Goal: Task Accomplishment & Management: Manage account settings

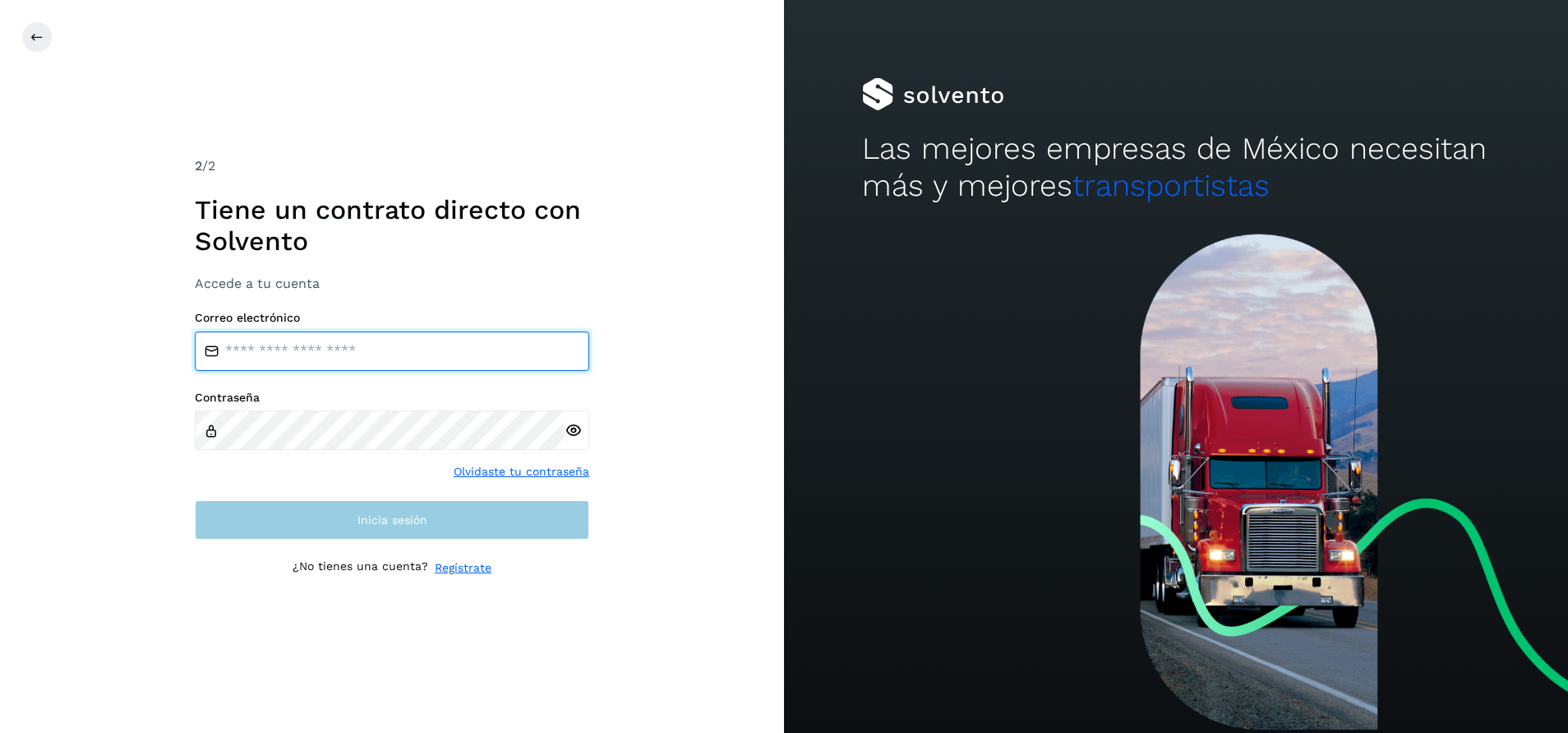
type input "**********"
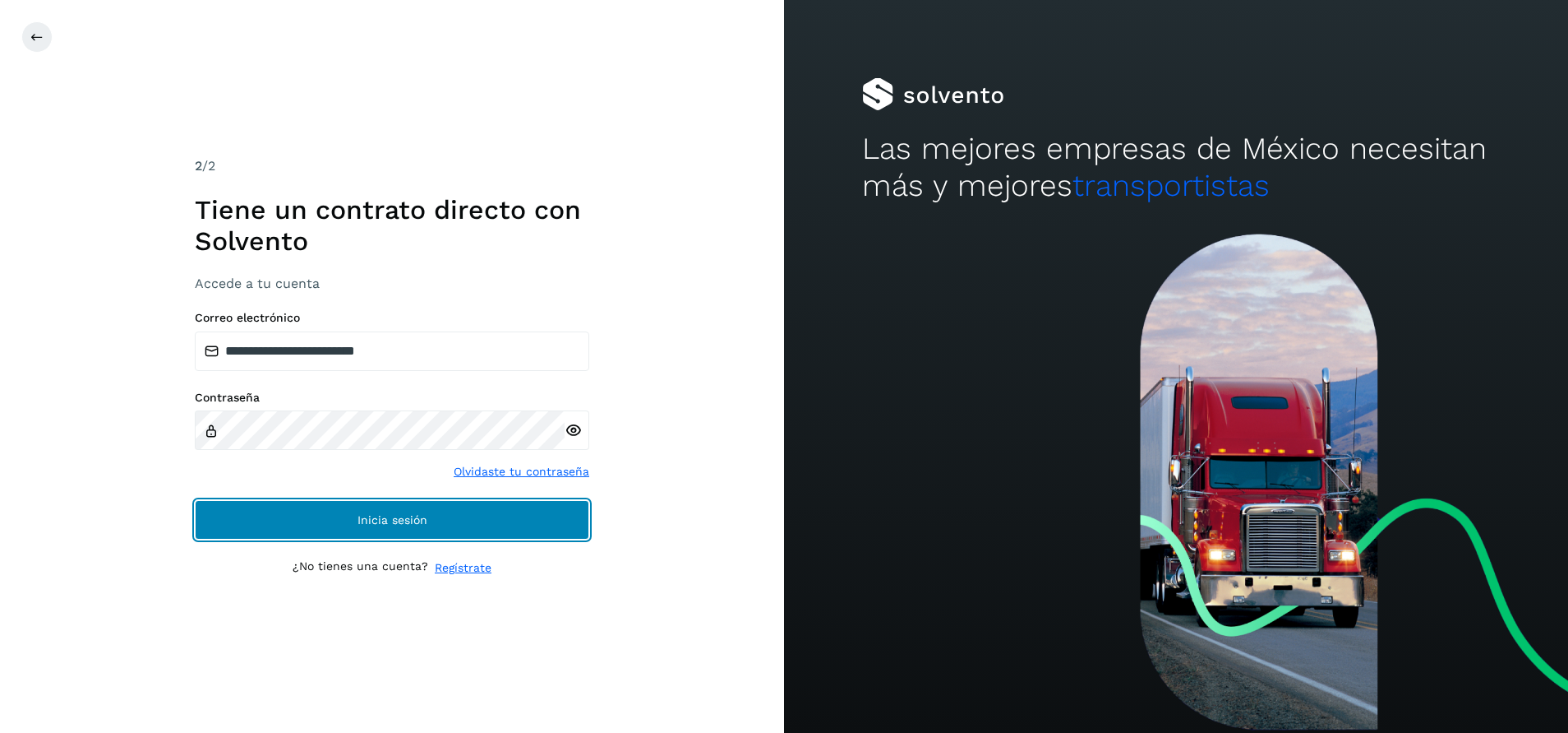
click at [426, 522] on span "Inicia sesión" at bounding box center [392, 519] width 70 height 12
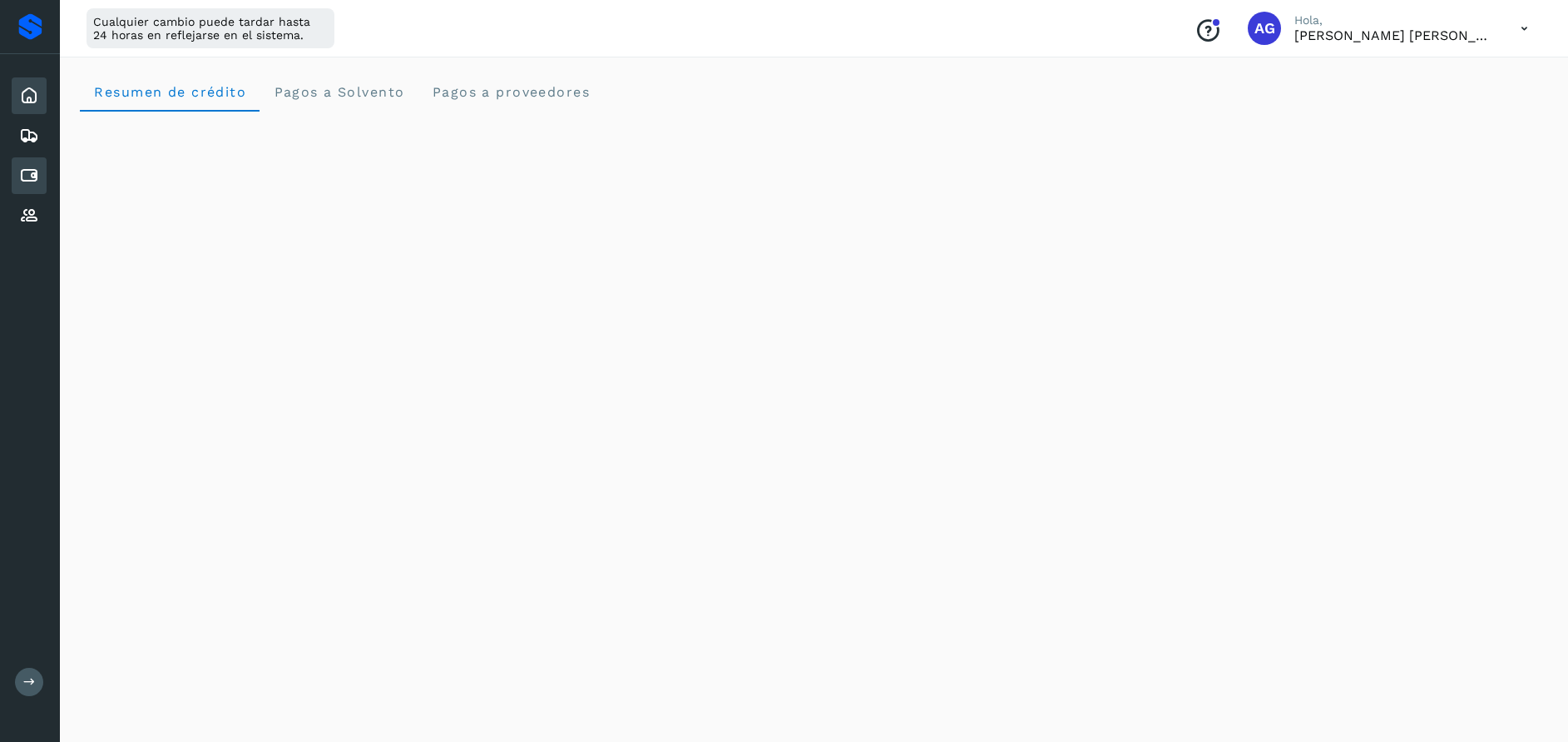
click at [30, 174] on icon at bounding box center [29, 176] width 20 height 20
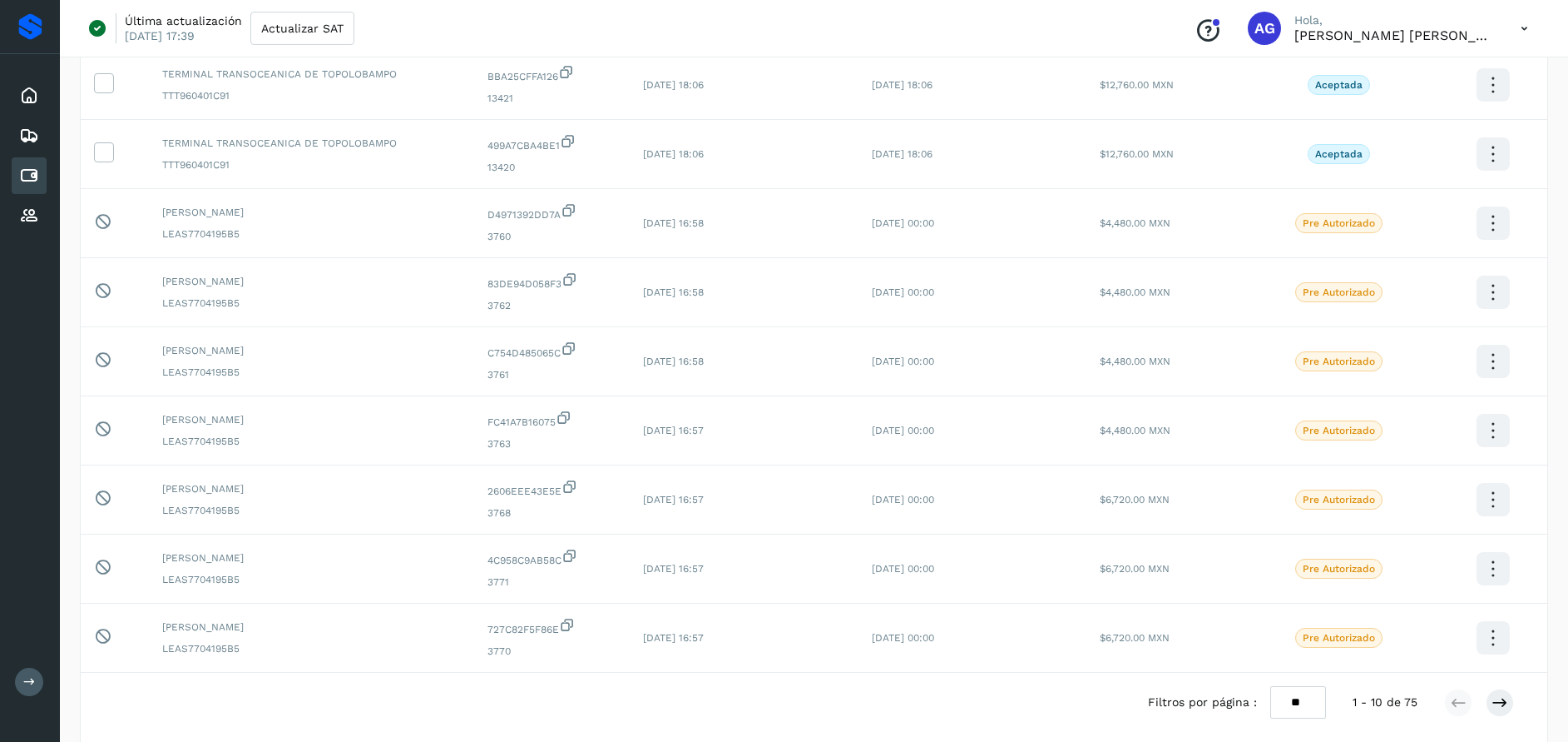
scroll to position [322, 0]
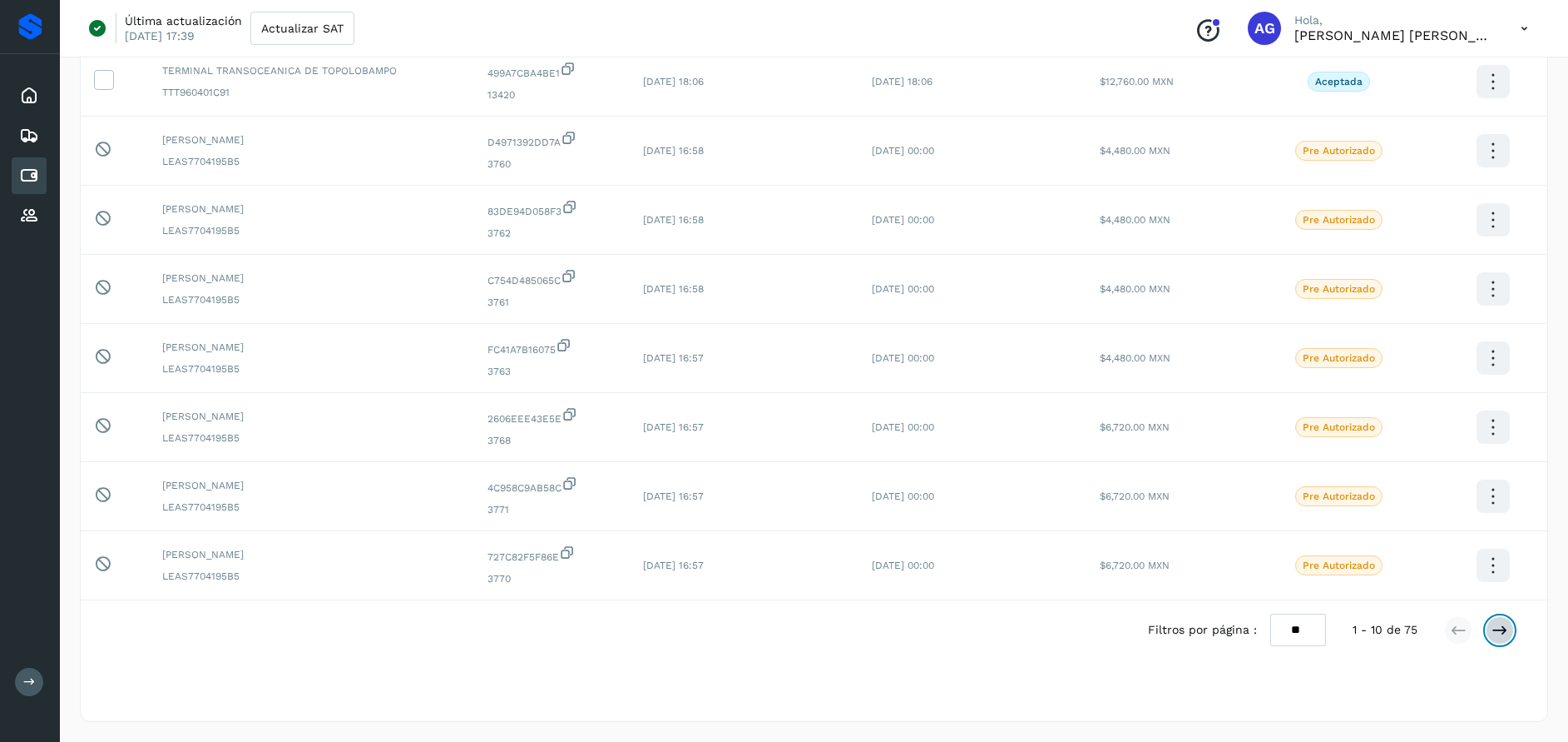
click at [1505, 636] on icon at bounding box center [1500, 630] width 17 height 17
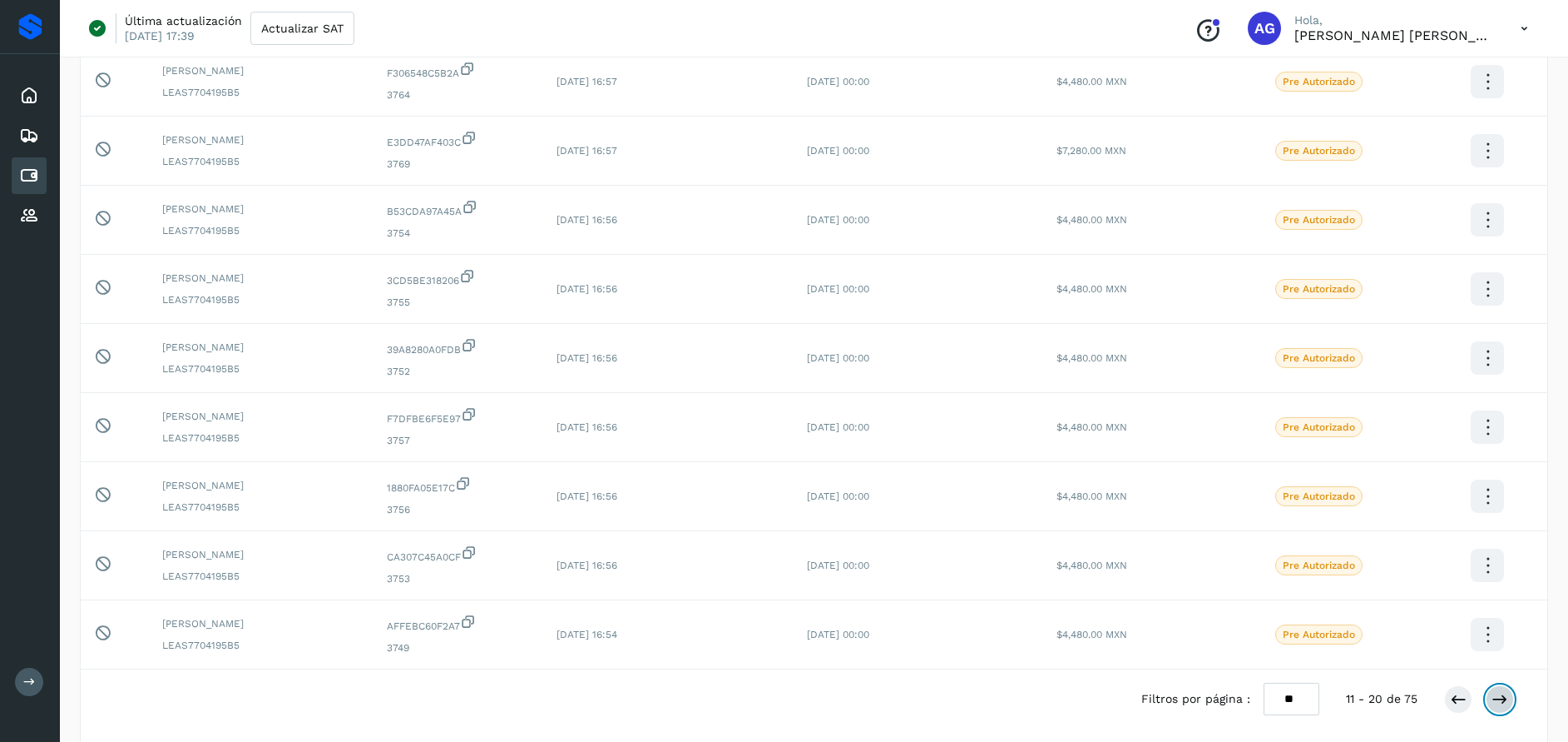
scroll to position [300, 0]
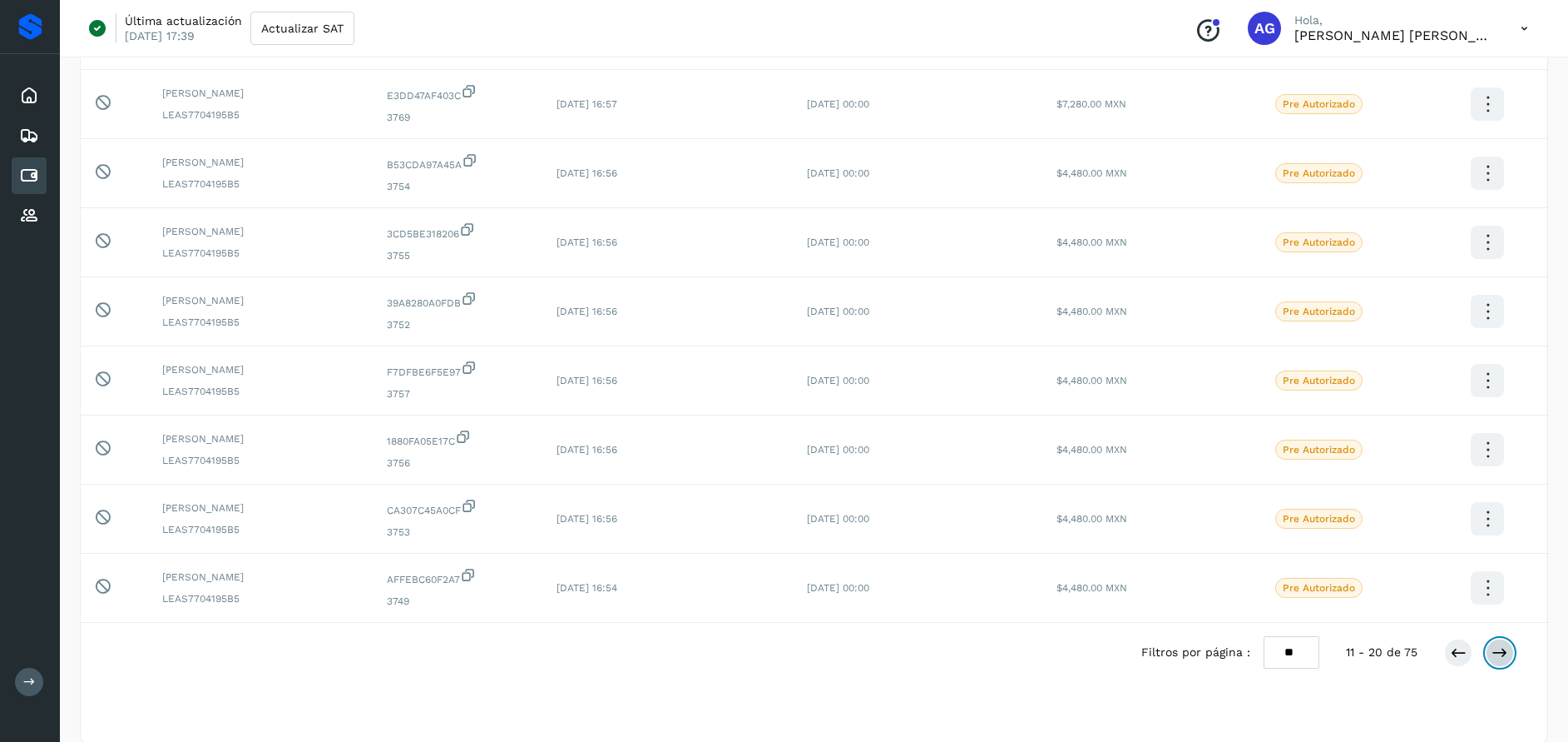
click at [1504, 644] on icon at bounding box center [1500, 653] width 17 height 17
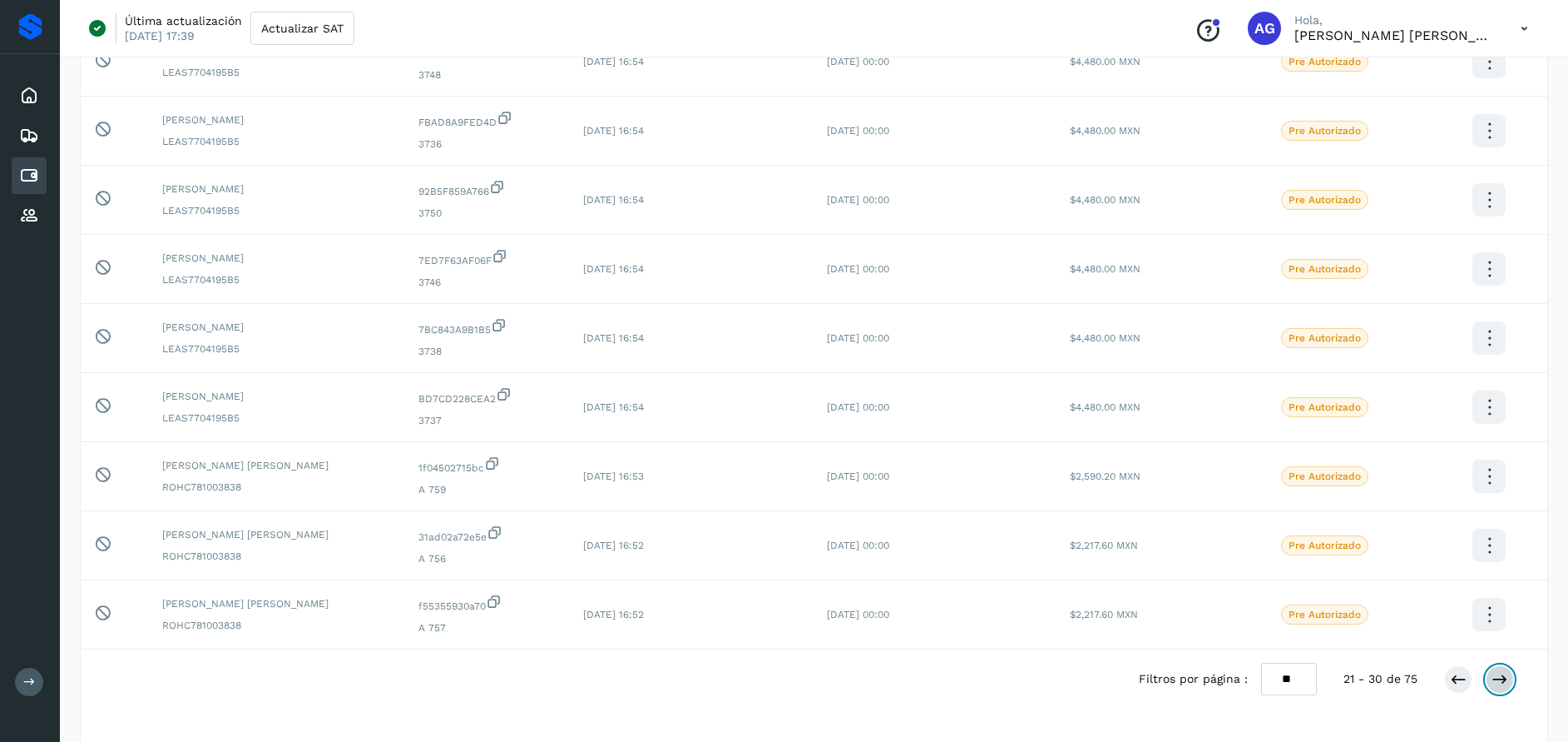
scroll to position [278, 0]
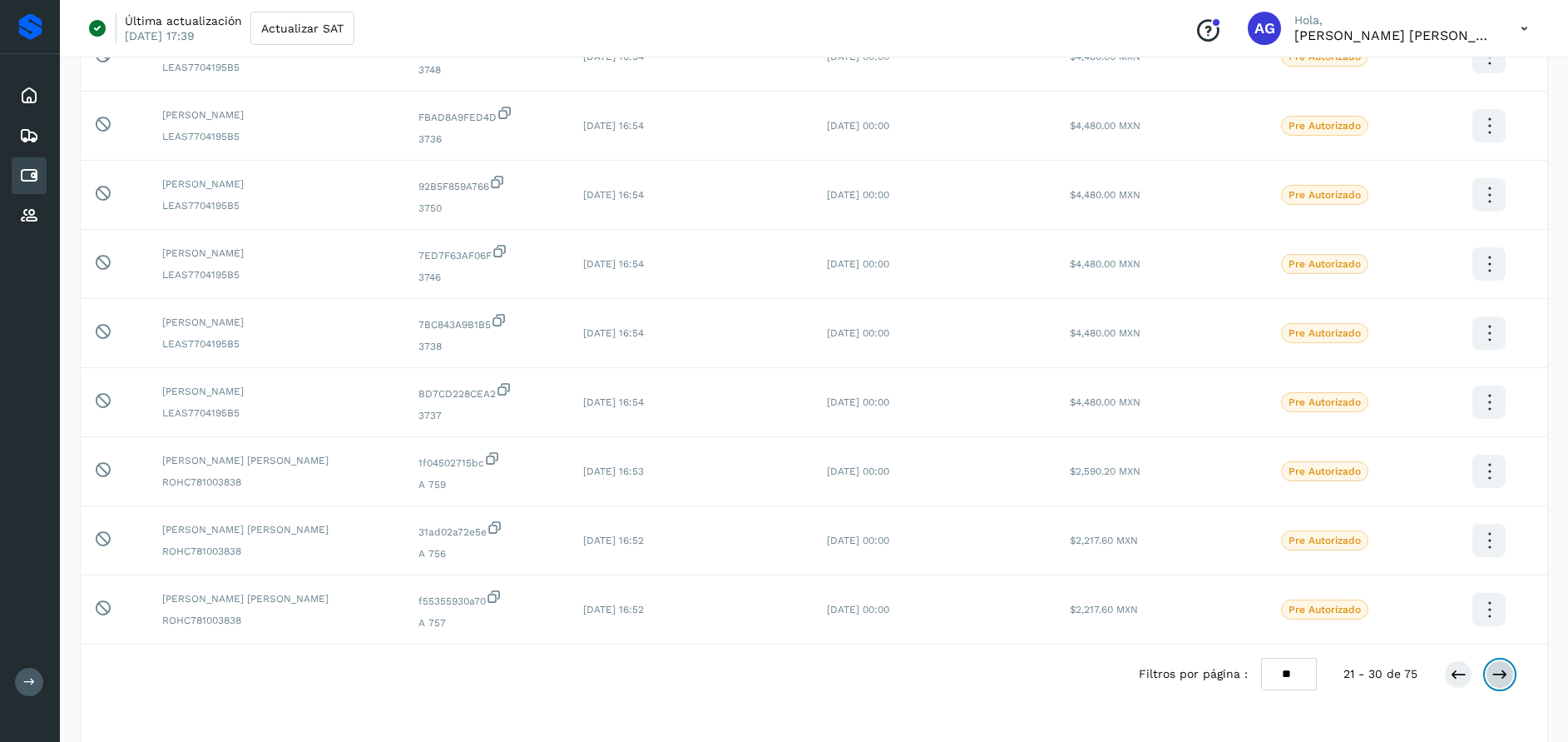
click at [1499, 672] on icon at bounding box center [1500, 674] width 17 height 17
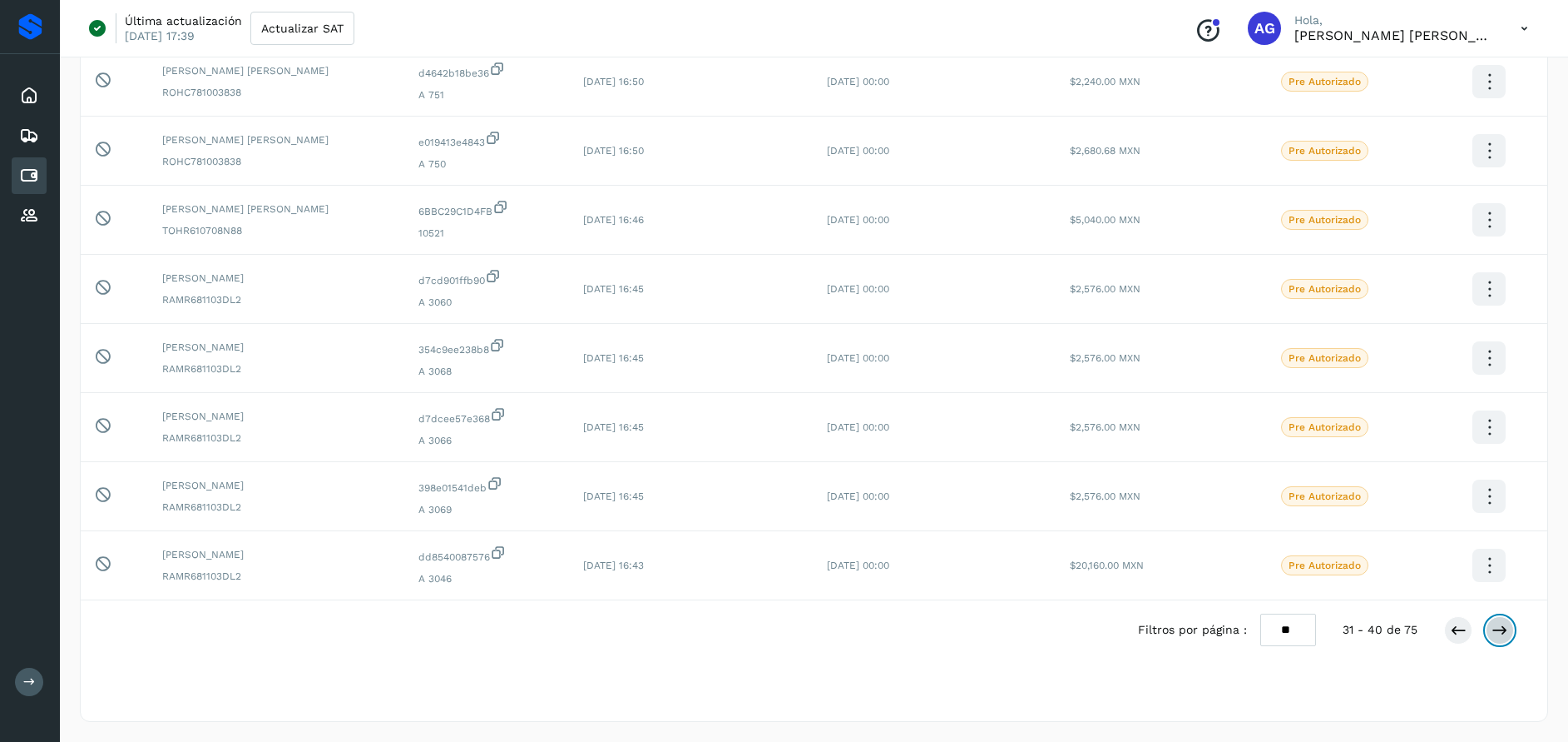
click at [1504, 634] on icon at bounding box center [1500, 630] width 17 height 17
click at [1504, 625] on icon at bounding box center [1500, 630] width 17 height 17
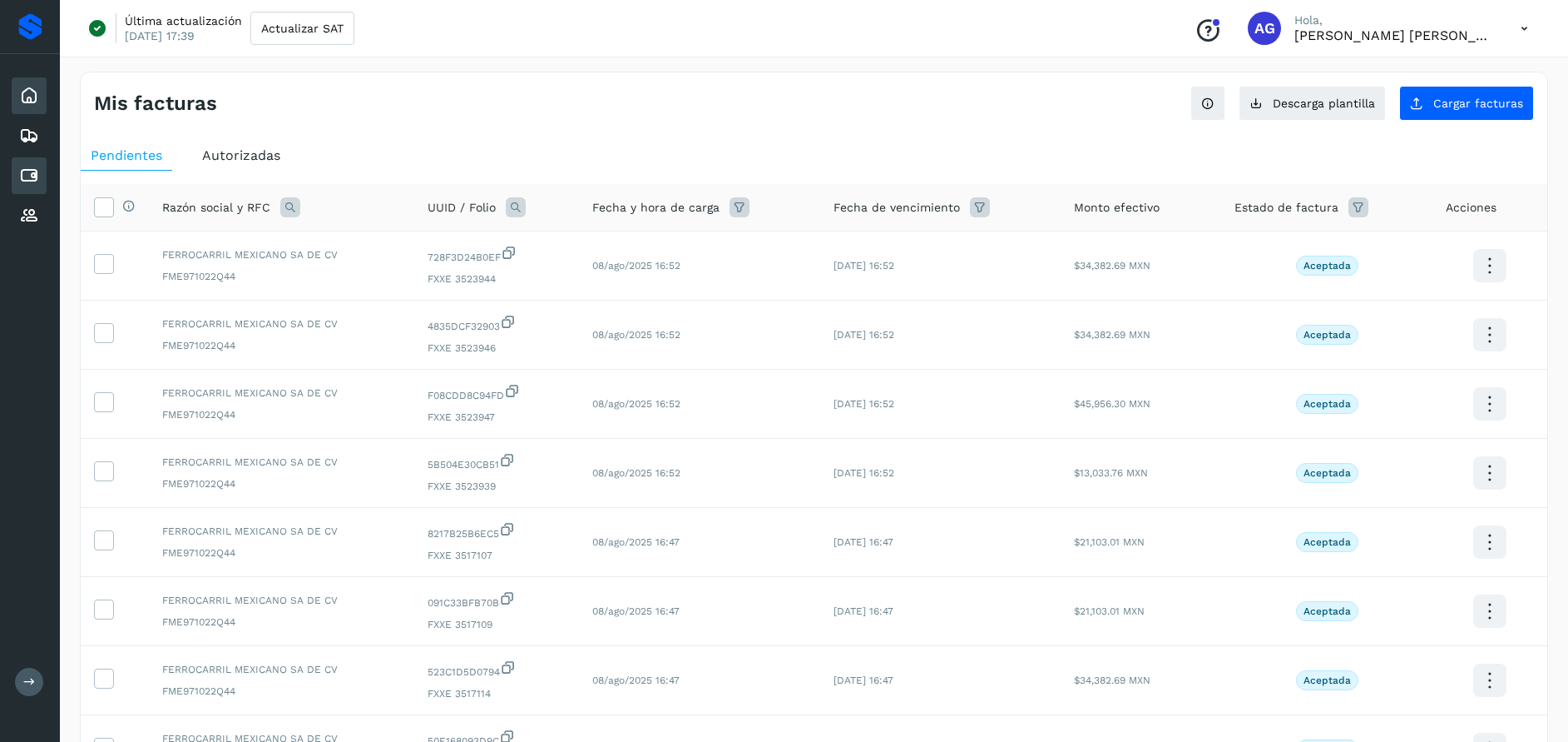
click at [39, 98] on div "Inicio" at bounding box center [29, 96] width 35 height 37
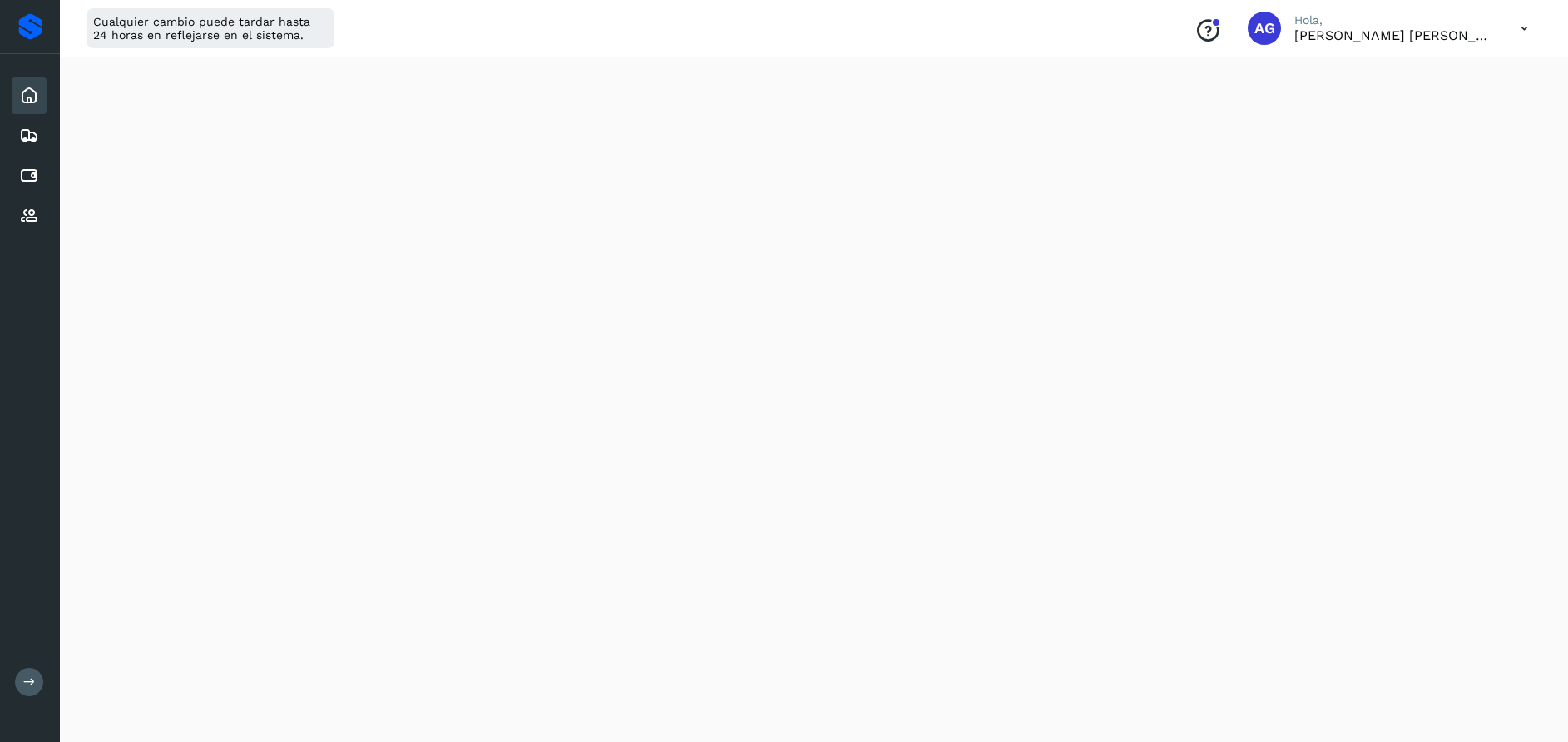
scroll to position [139, 0]
click at [33, 184] on icon at bounding box center [29, 176] width 20 height 20
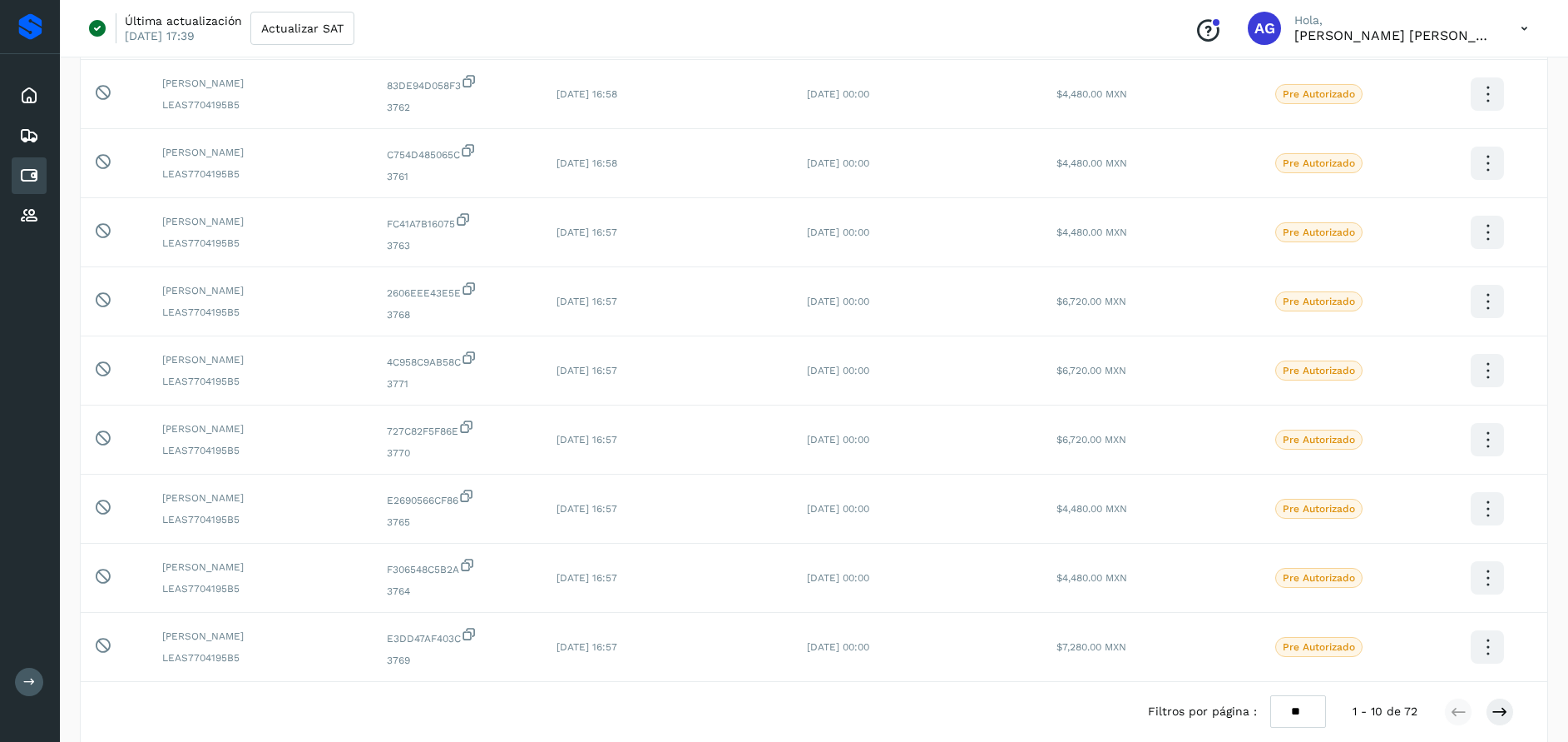
scroll to position [322, 0]
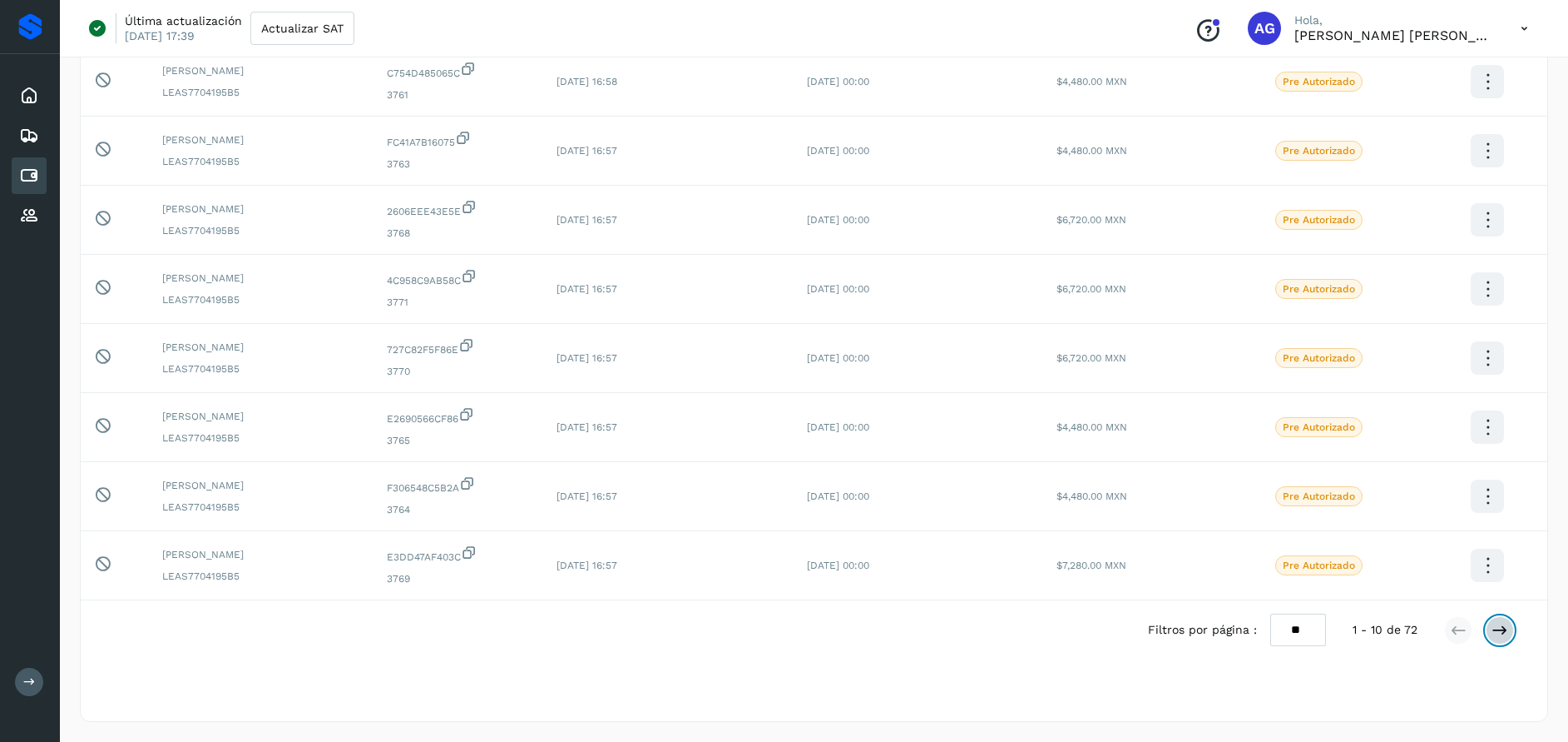
click at [1499, 630] on icon at bounding box center [1500, 630] width 17 height 17
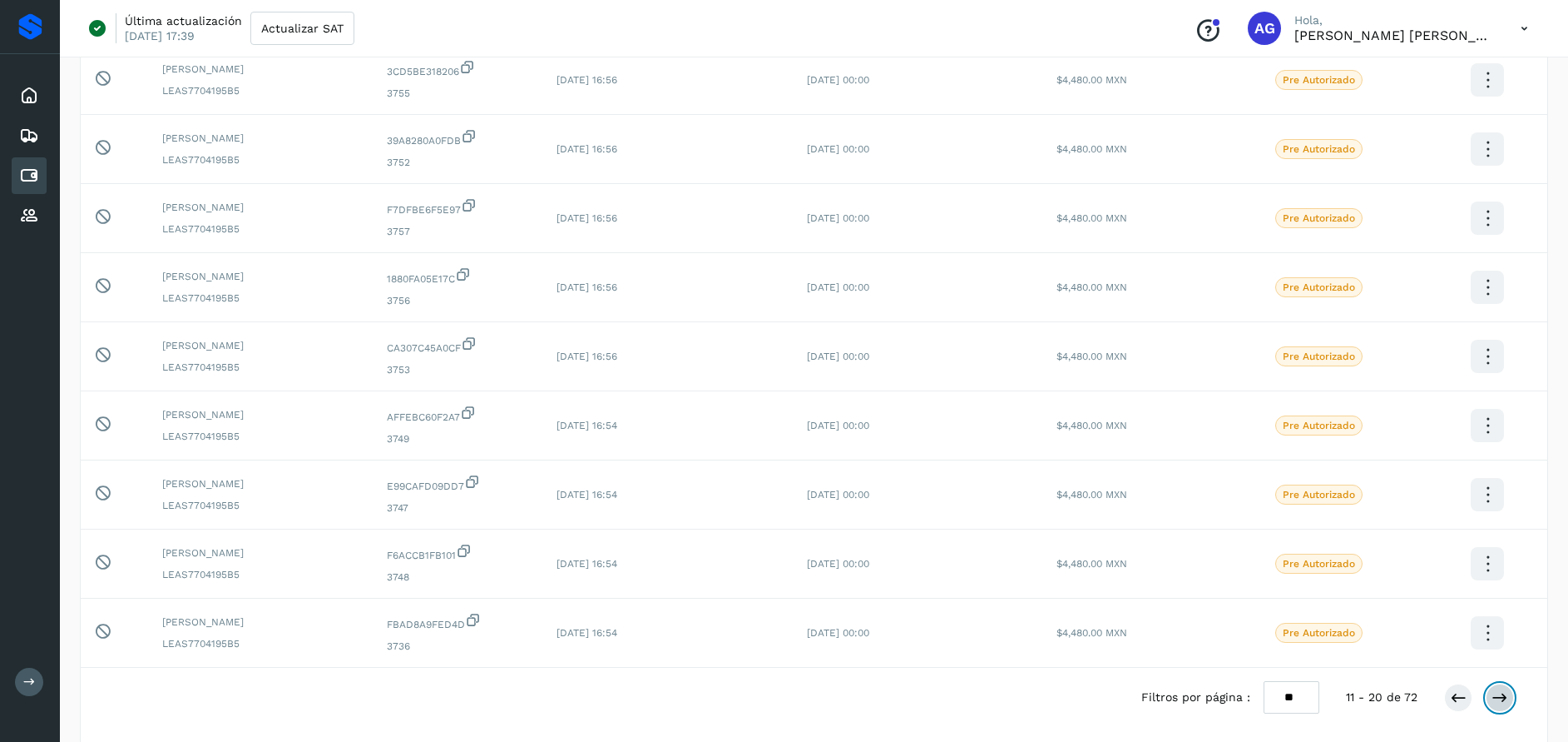
scroll to position [286, 0]
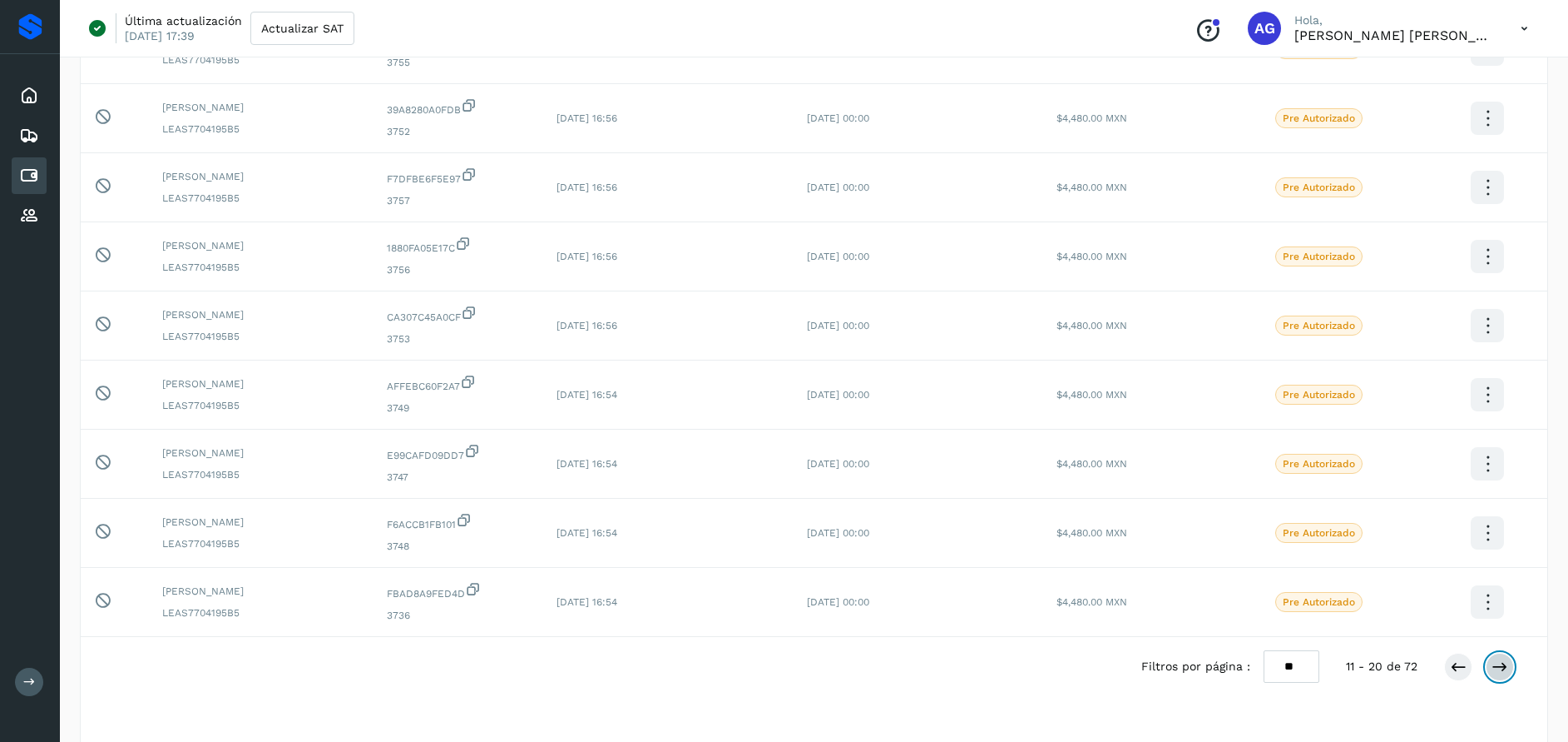
click at [1495, 673] on icon at bounding box center [1500, 666] width 17 height 17
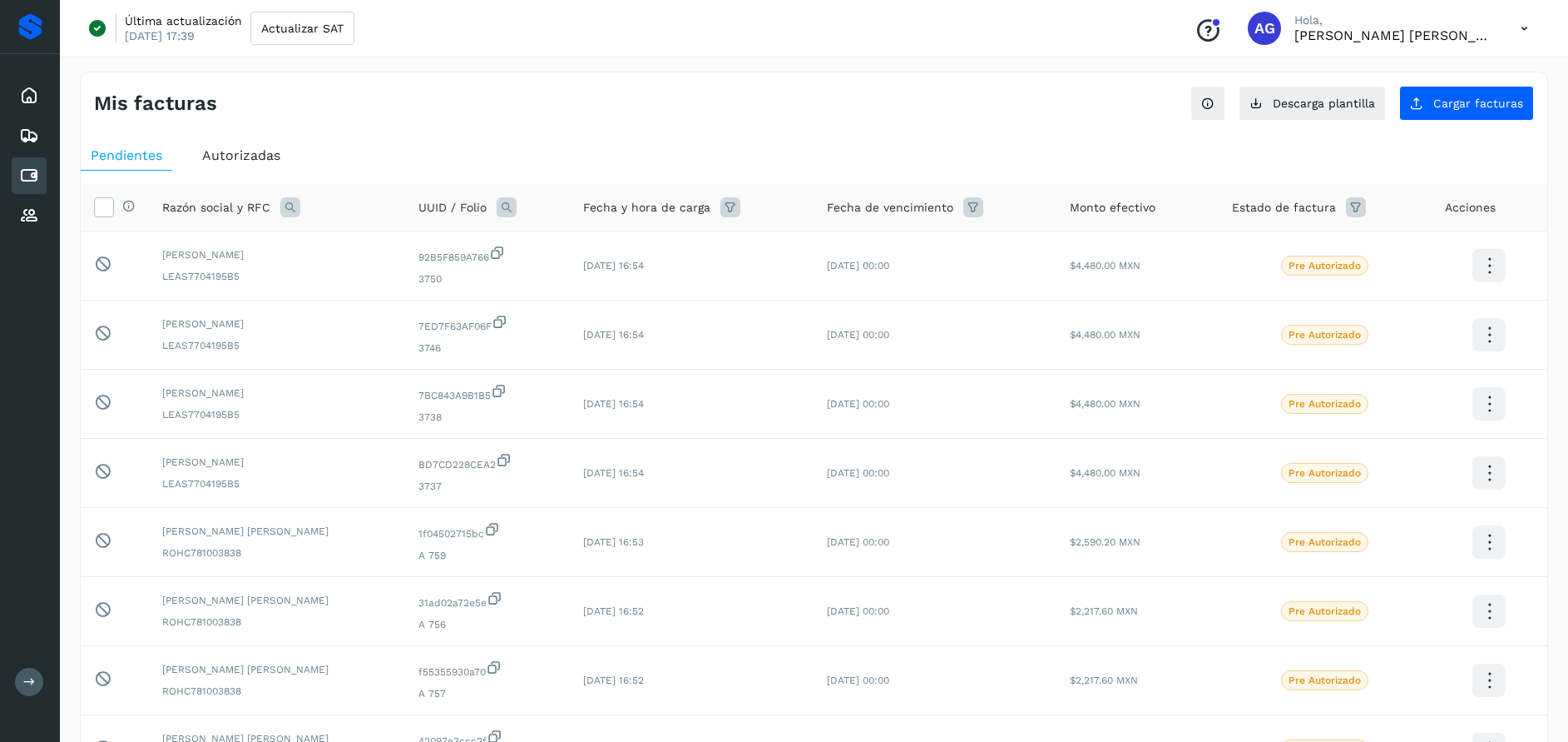
scroll to position [322, 0]
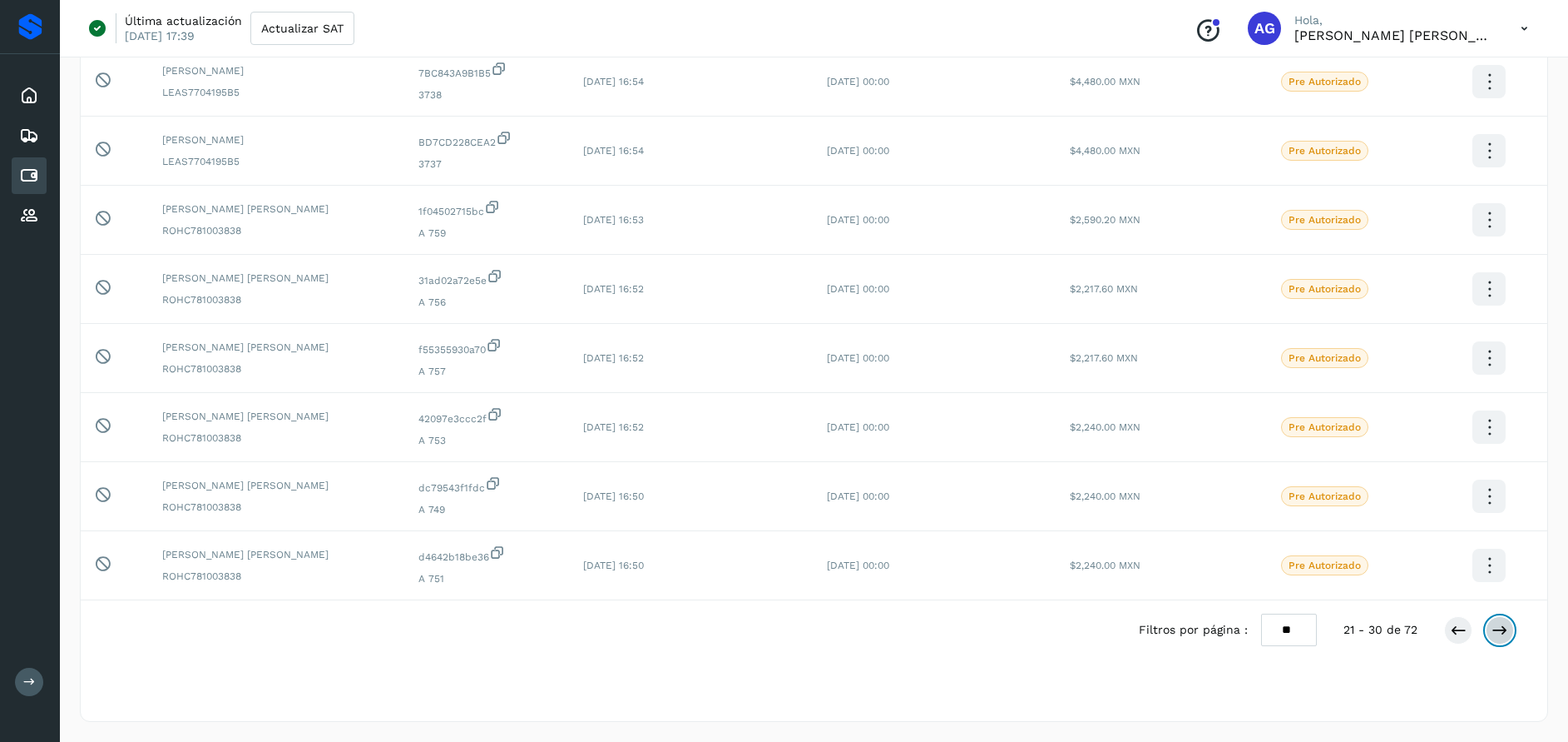
click at [1504, 630] on icon at bounding box center [1500, 630] width 17 height 17
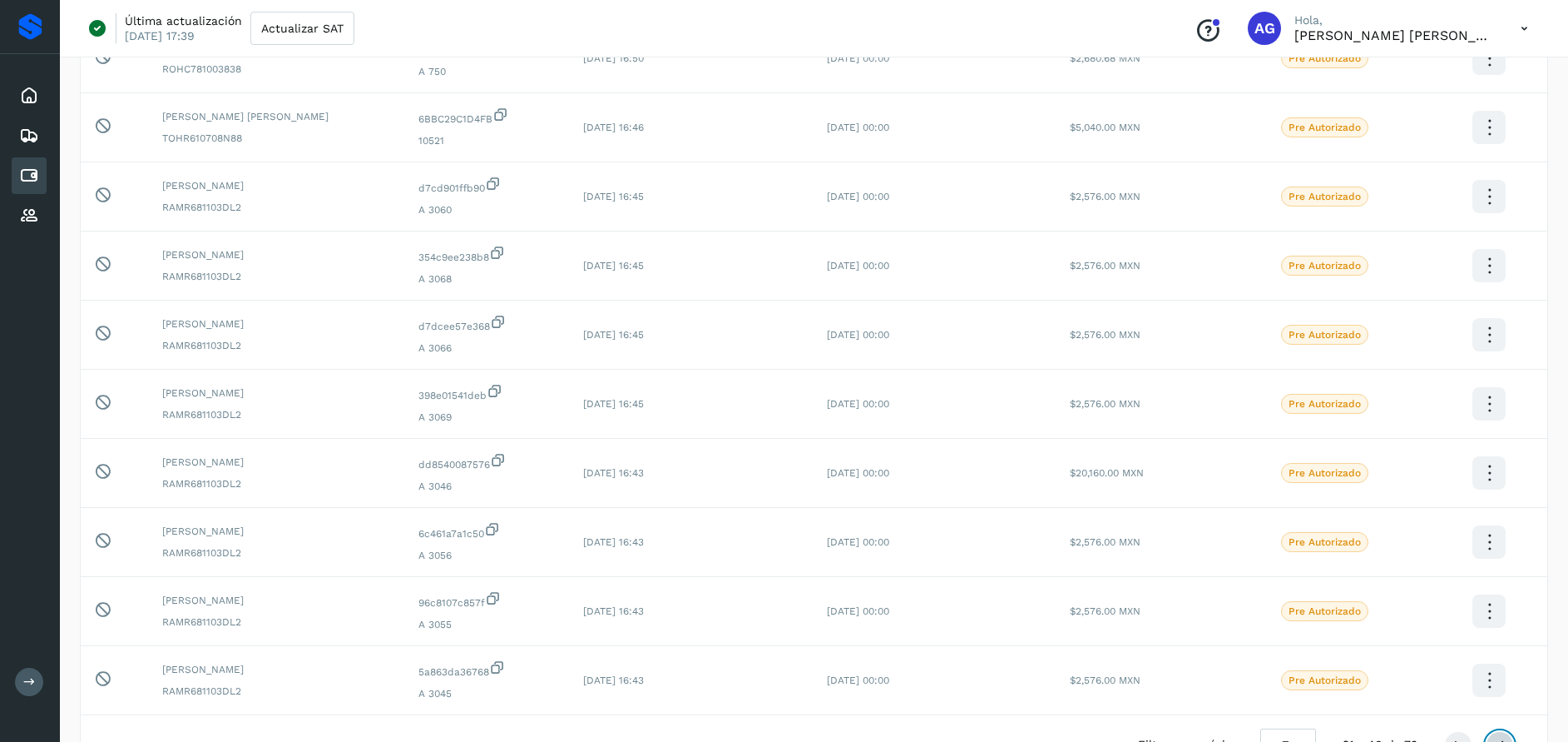
scroll to position [314, 0]
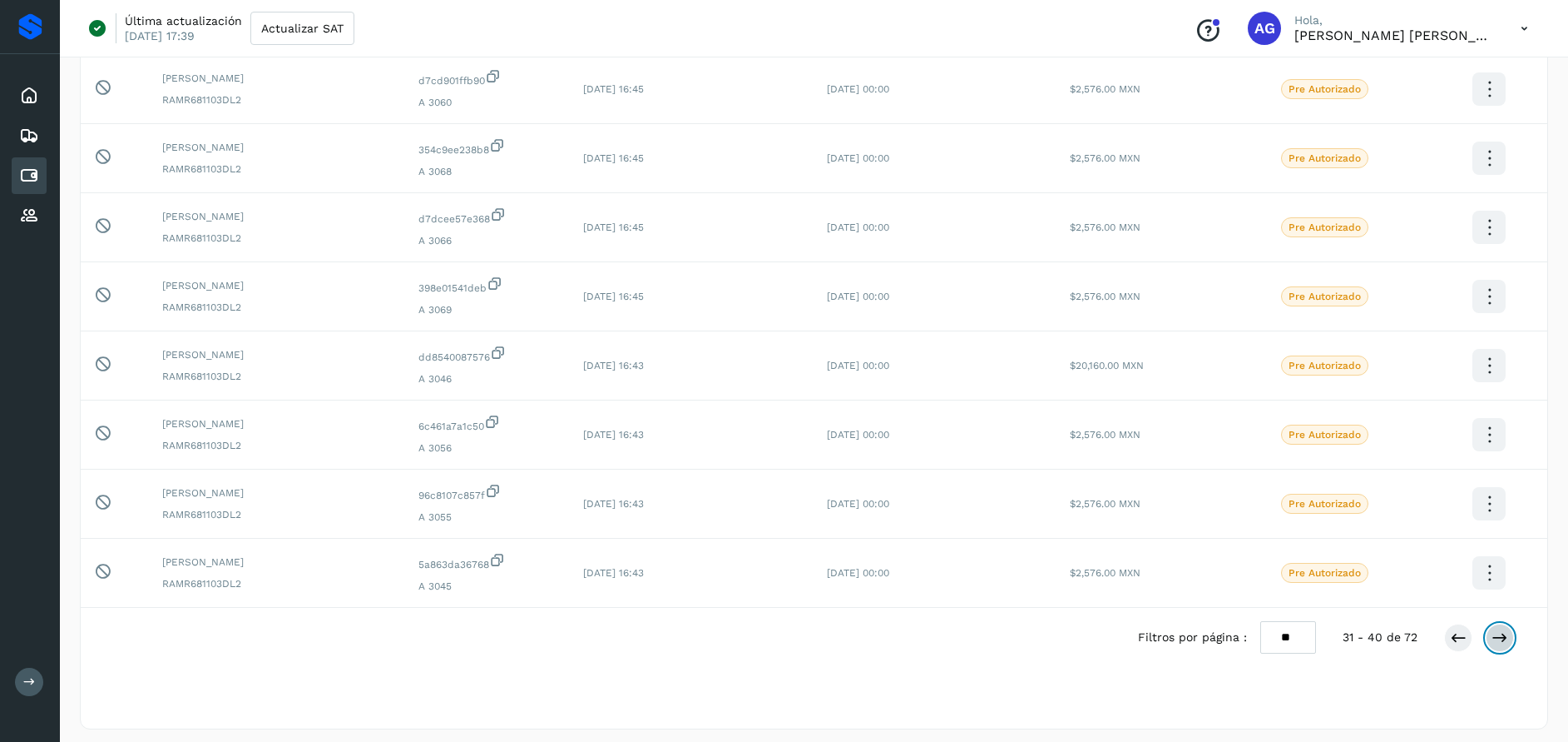
click at [1495, 627] on button at bounding box center [1500, 637] width 29 height 29
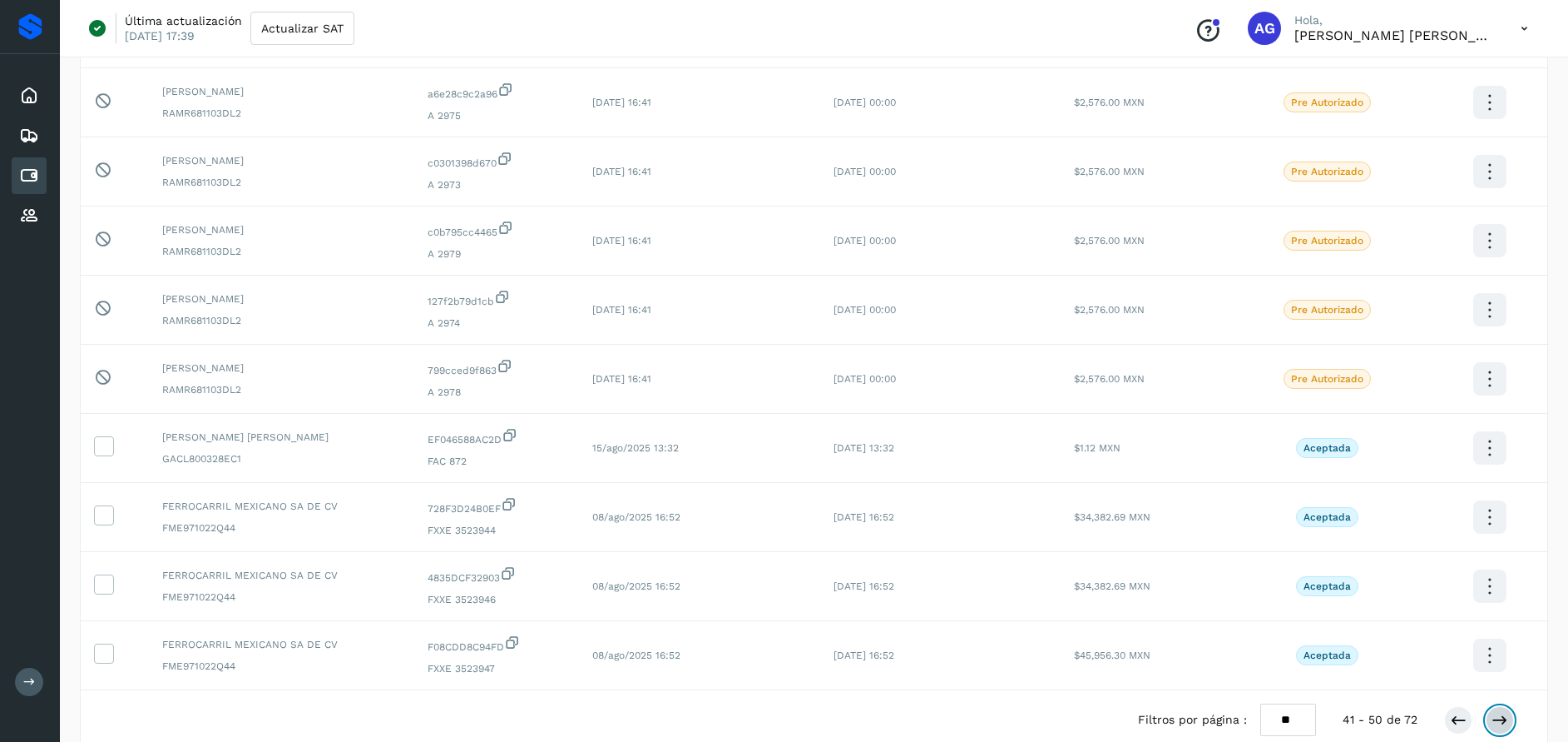
scroll to position [322, 0]
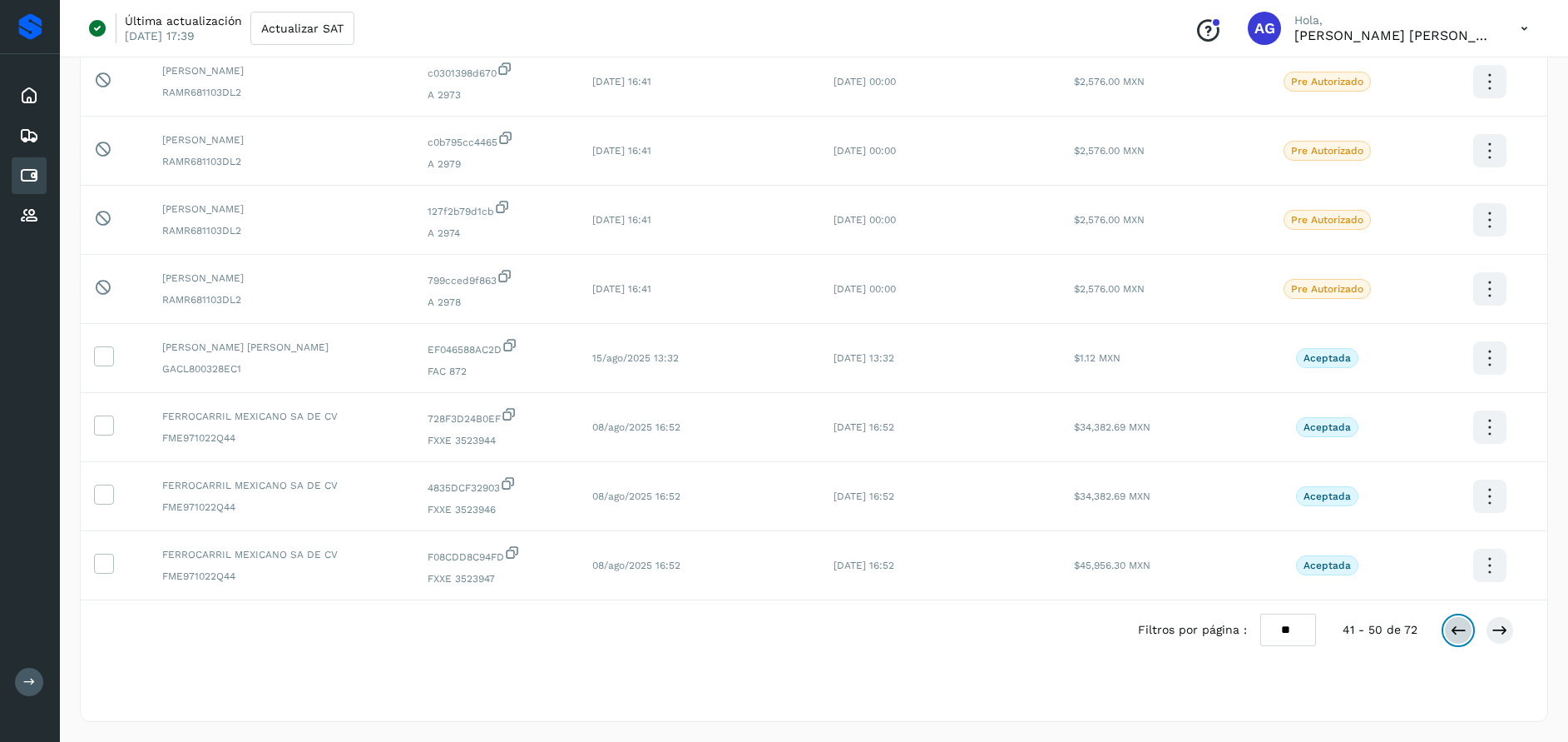
click at [1451, 630] on icon at bounding box center [1458, 630] width 17 height 17
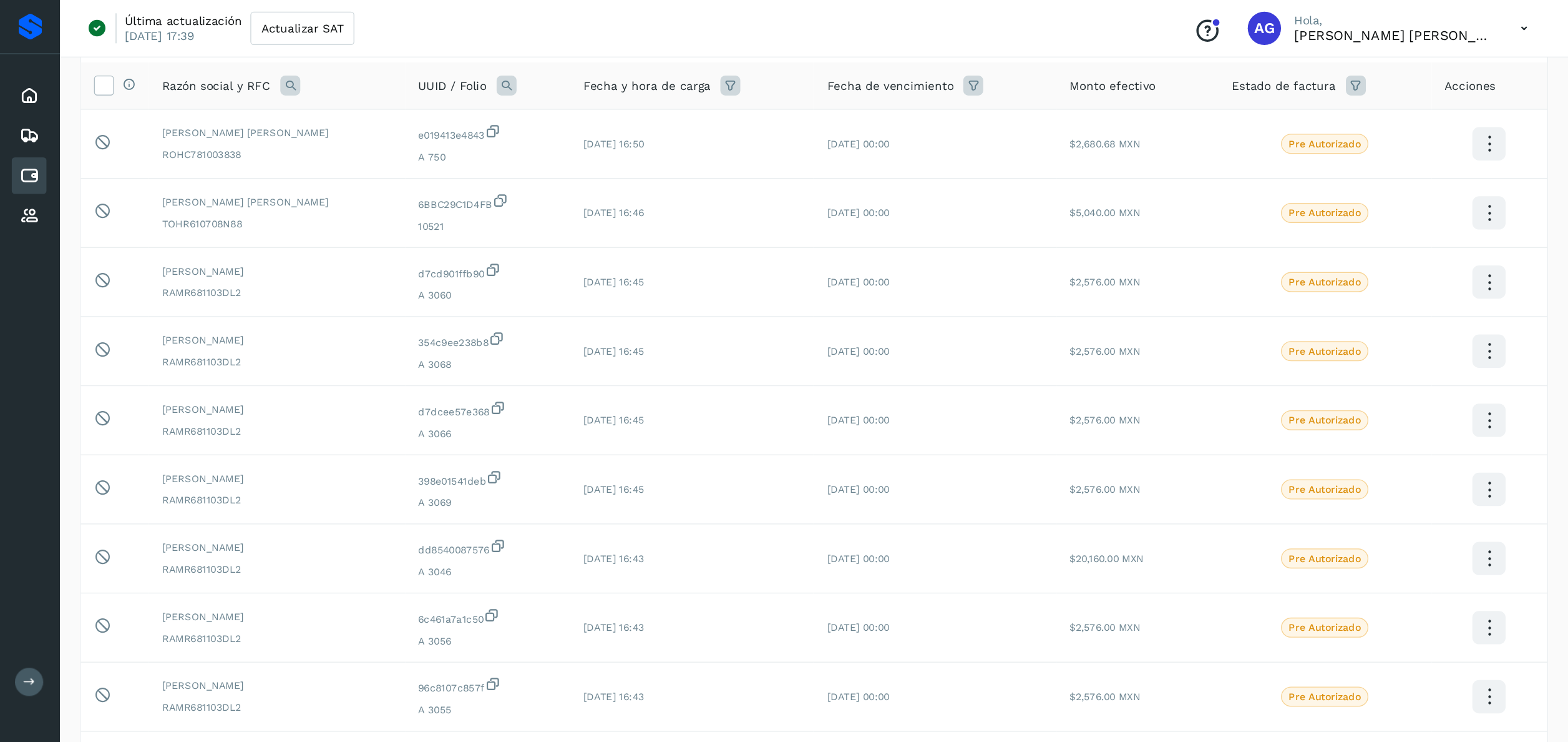
scroll to position [64, 0]
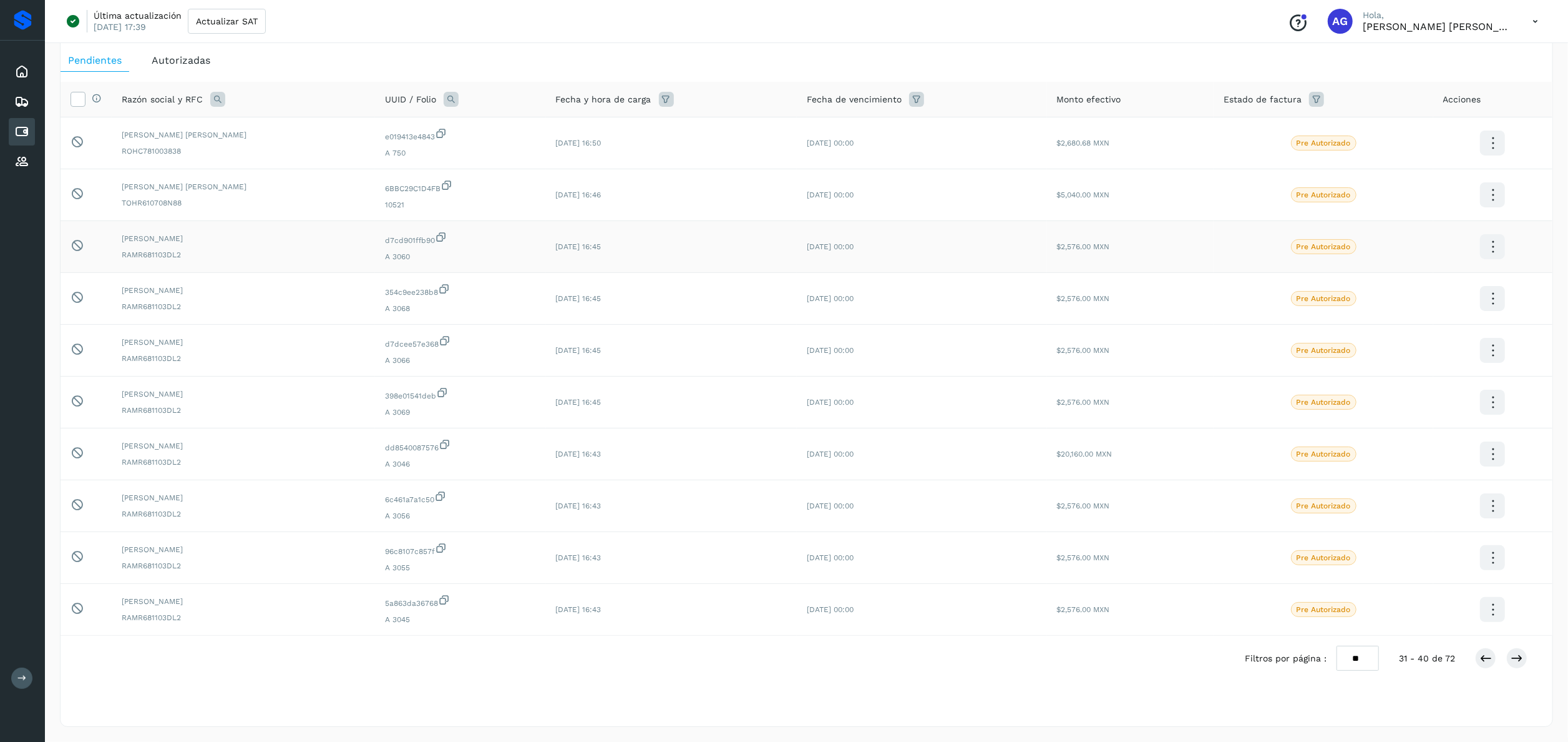
drag, startPoint x: 1178, startPoint y: 7, endPoint x: 940, endPoint y: 263, distance: 349.5
click at [940, 263] on td "[DATE] 00:00" at bounding box center [922, 247] width 250 height 52
click at [1190, 556] on div "Filtros por página : ** ** ** 31 - 40 de 72" at bounding box center [1396, 658] width 303 height 25
click at [1190, 556] on icon at bounding box center [1486, 658] width 12 height 12
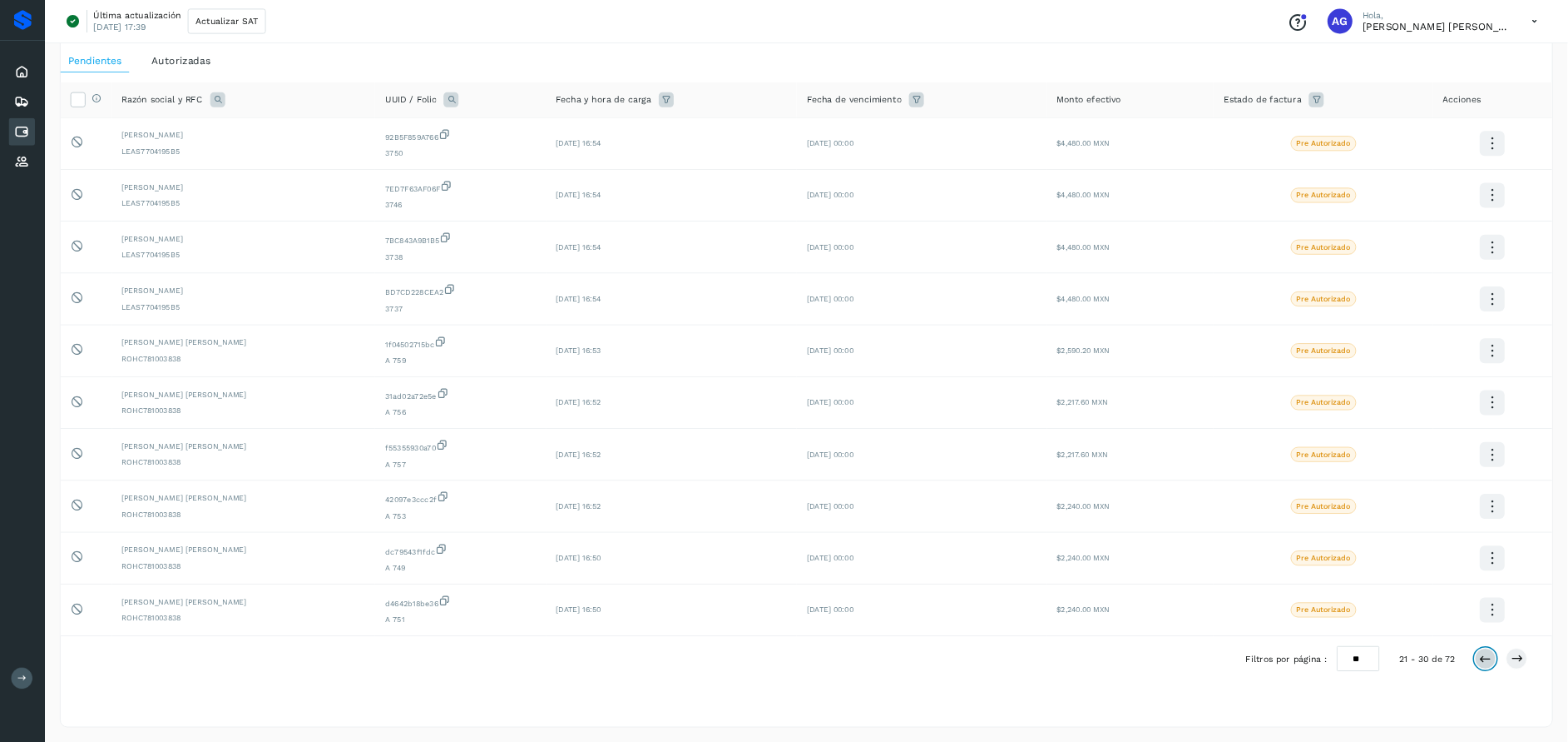
scroll to position [86, 0]
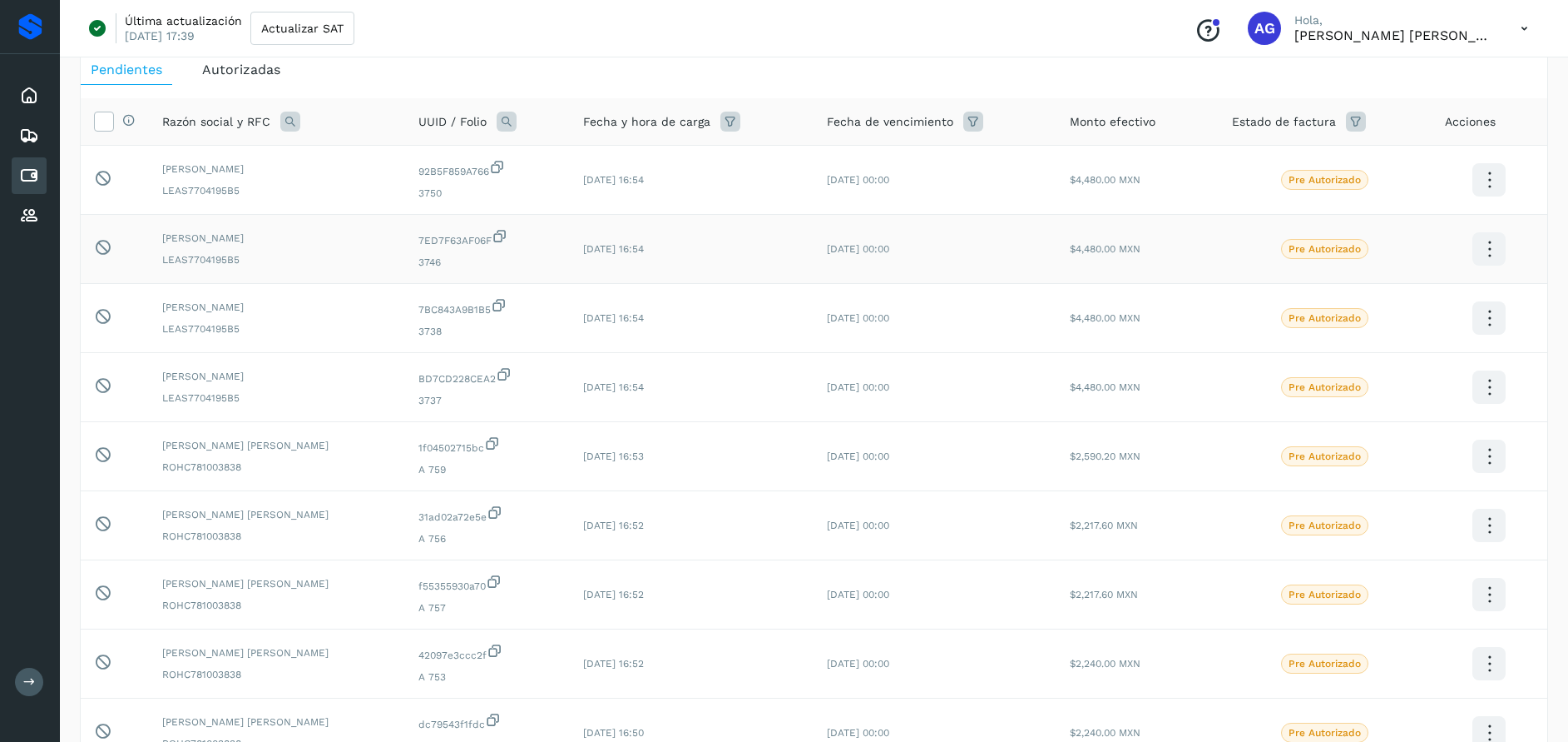
drag, startPoint x: 2040, startPoint y: 2, endPoint x: 831, endPoint y: 241, distance: 1232.4
click at [831, 241] on td "[DATE] 00:00" at bounding box center [935, 249] width 243 height 69
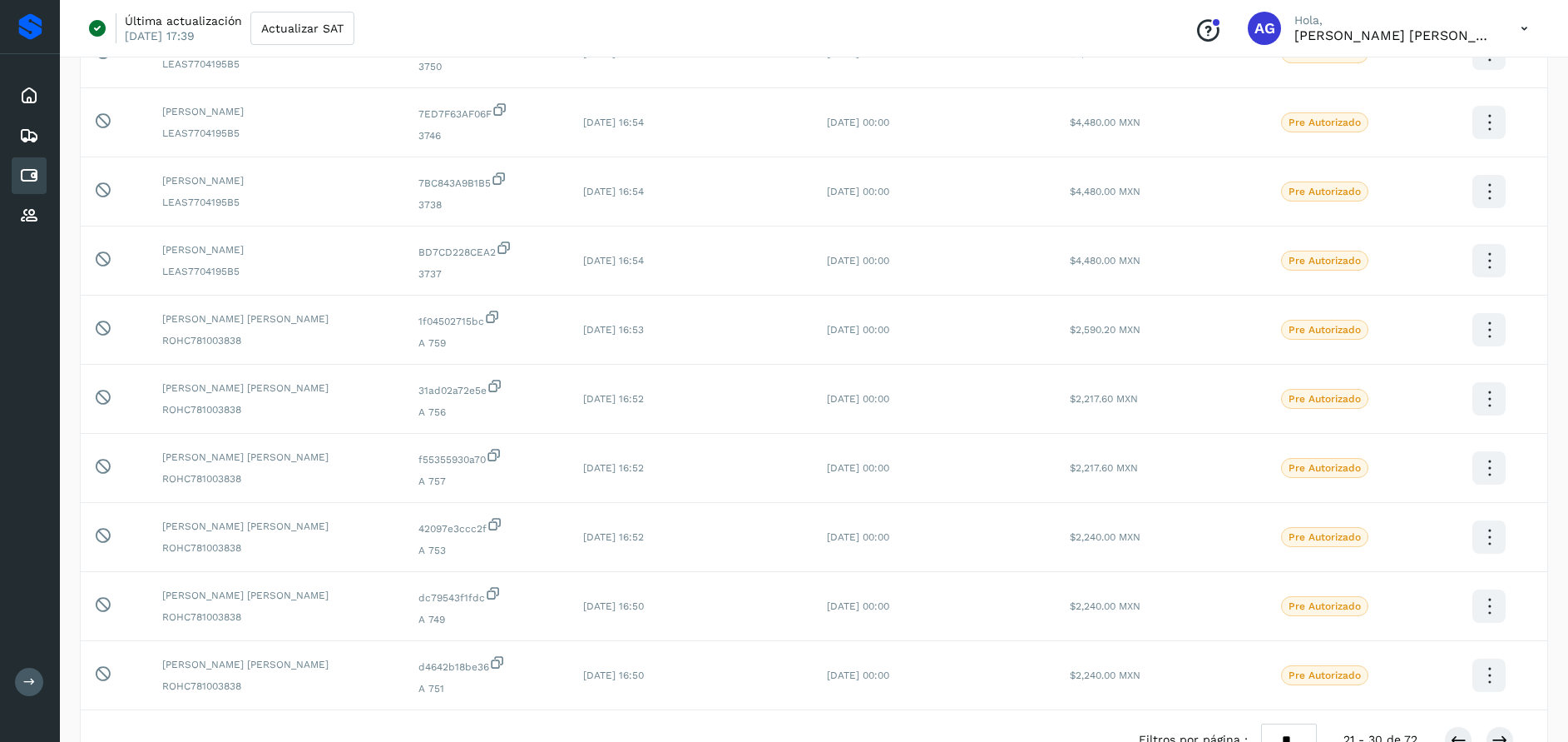
scroll to position [236, 0]
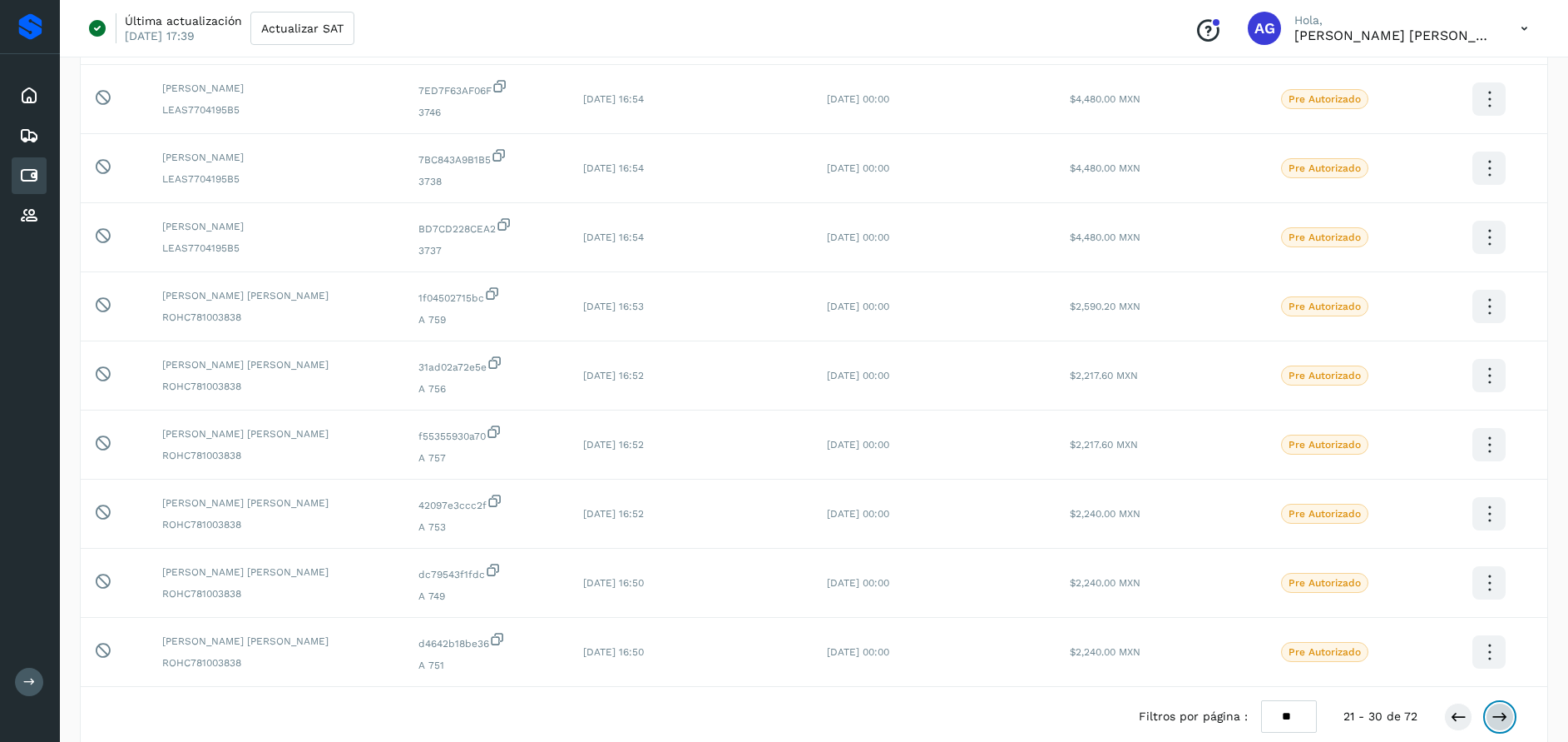
click at [1507, 721] on icon at bounding box center [1500, 716] width 17 height 17
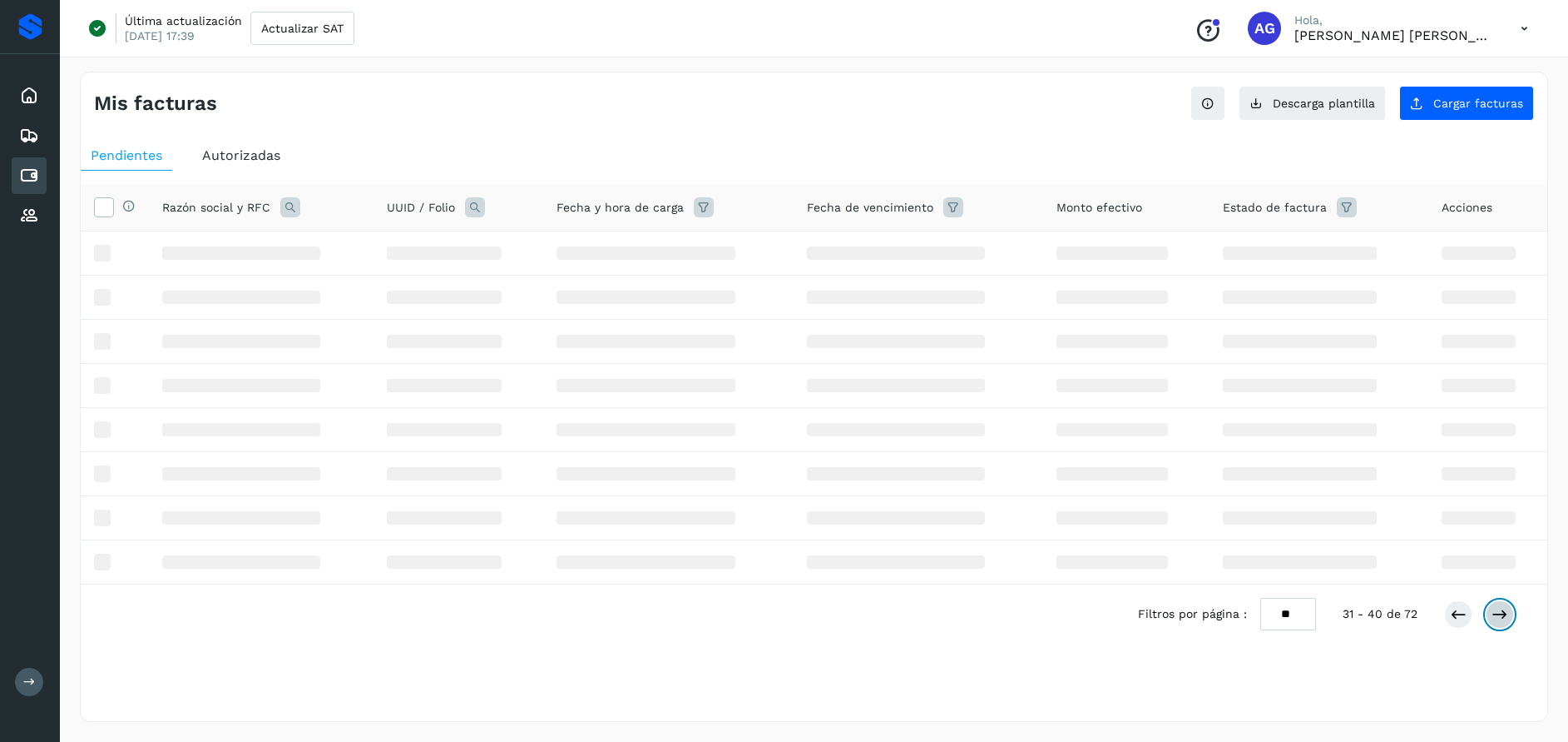
scroll to position [0, 0]
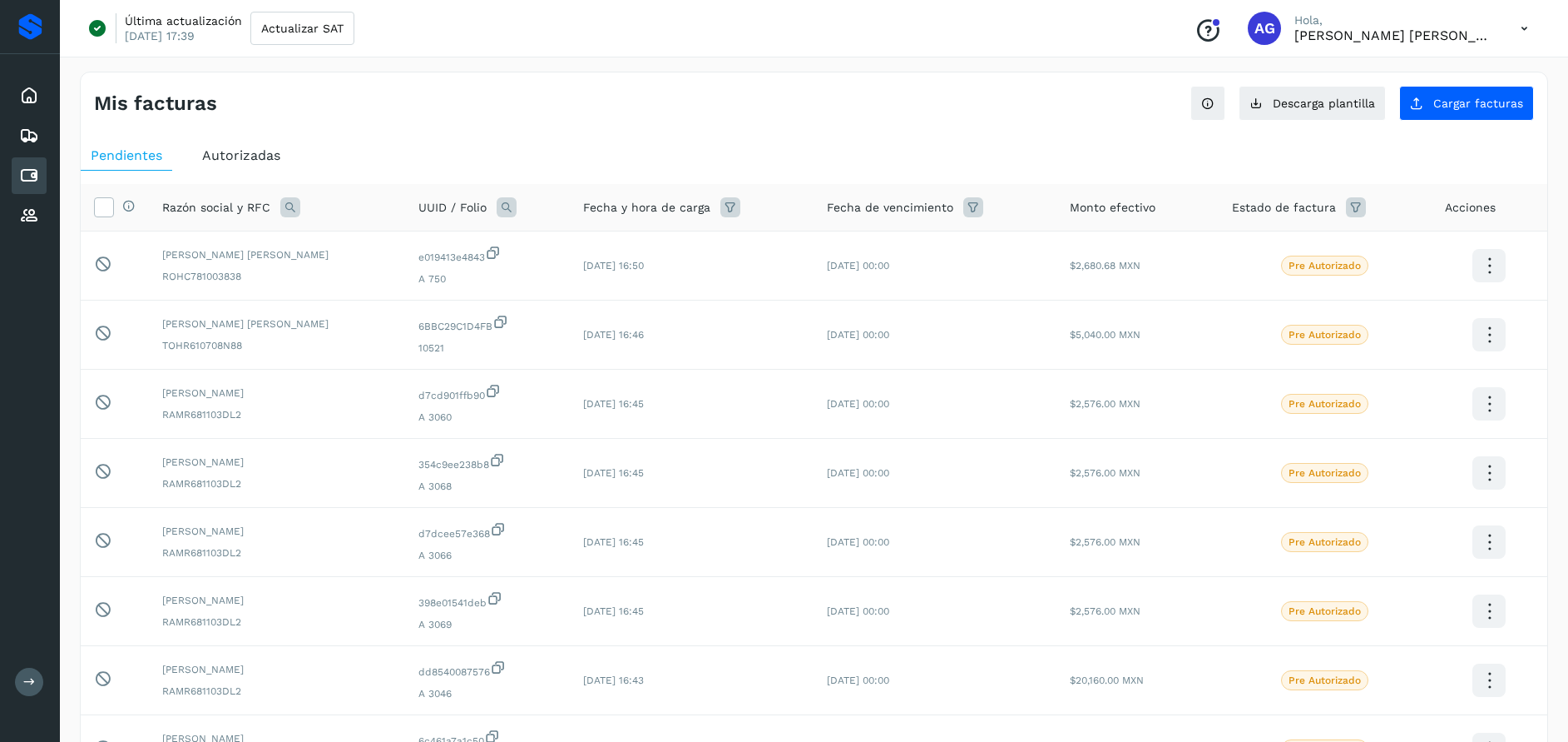
drag, startPoint x: 1567, startPoint y: 432, endPoint x: 1568, endPoint y: 617, distance: 185.0
click at [1568, 617] on html "Inicio Embarques Cuentas por pagar Proveedores Salir Última actualización [DATE…" at bounding box center [784, 532] width 1568 height 1064
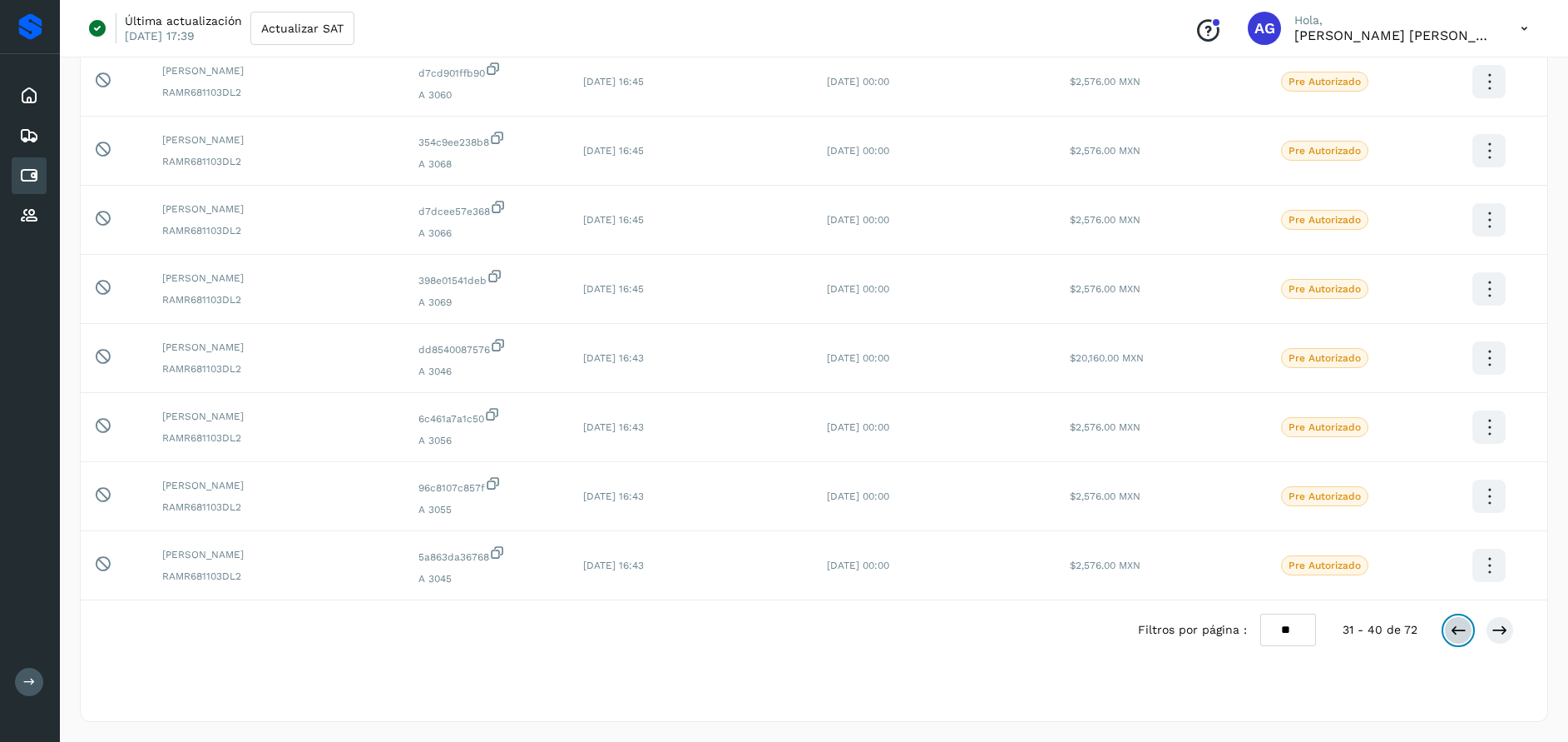
click at [1457, 632] on icon at bounding box center [1458, 630] width 17 height 17
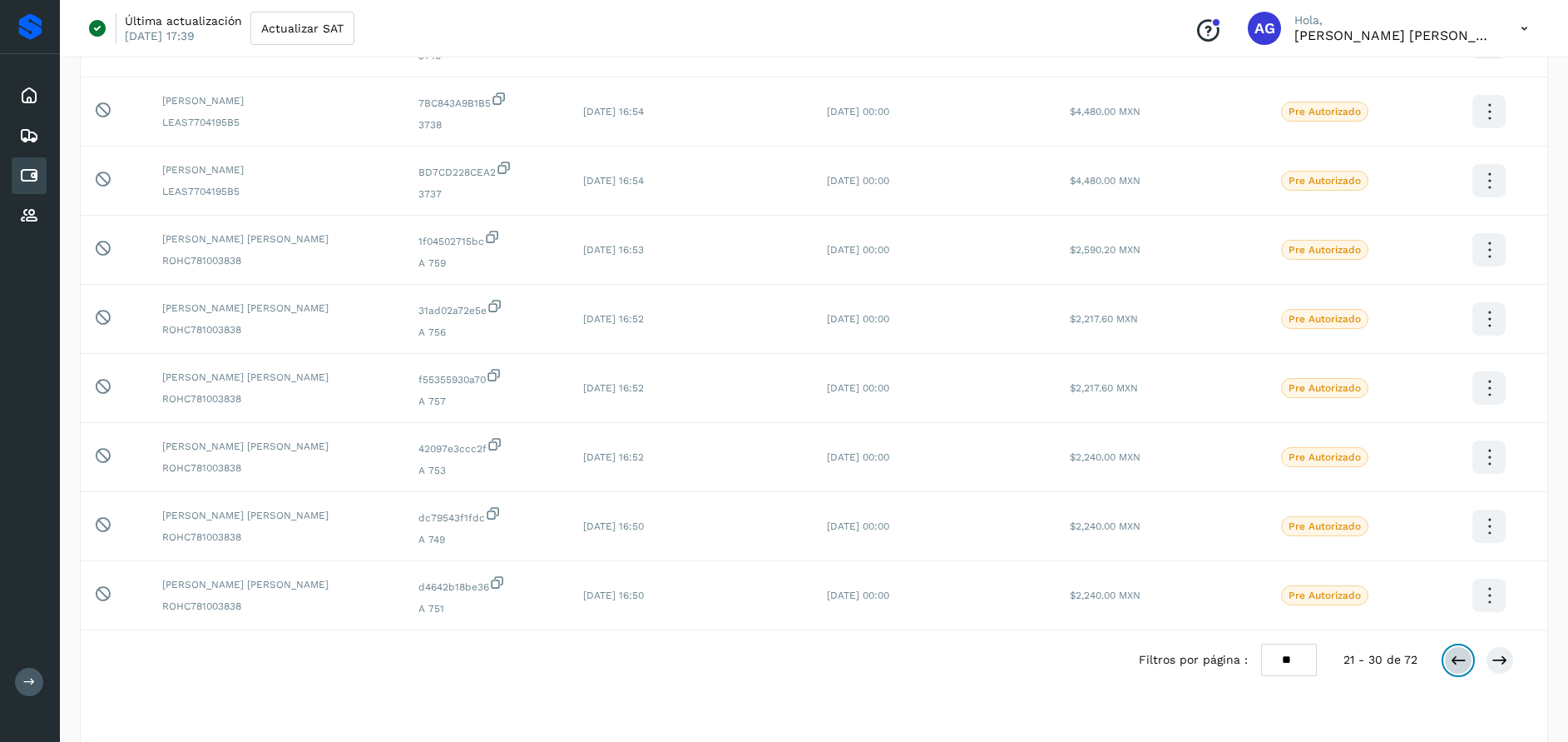
scroll to position [312, 0]
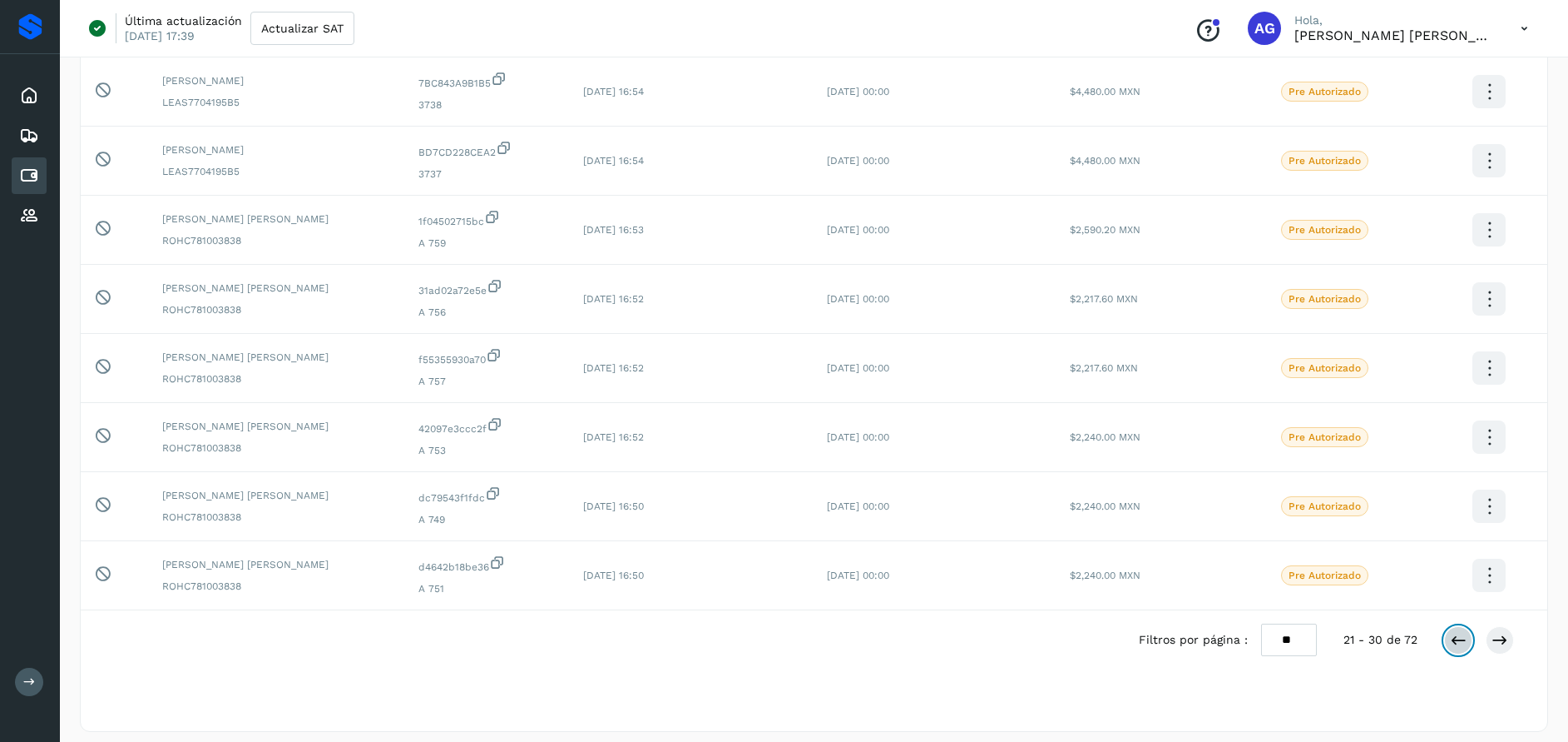
click at [1469, 639] on button at bounding box center [1457, 640] width 29 height 29
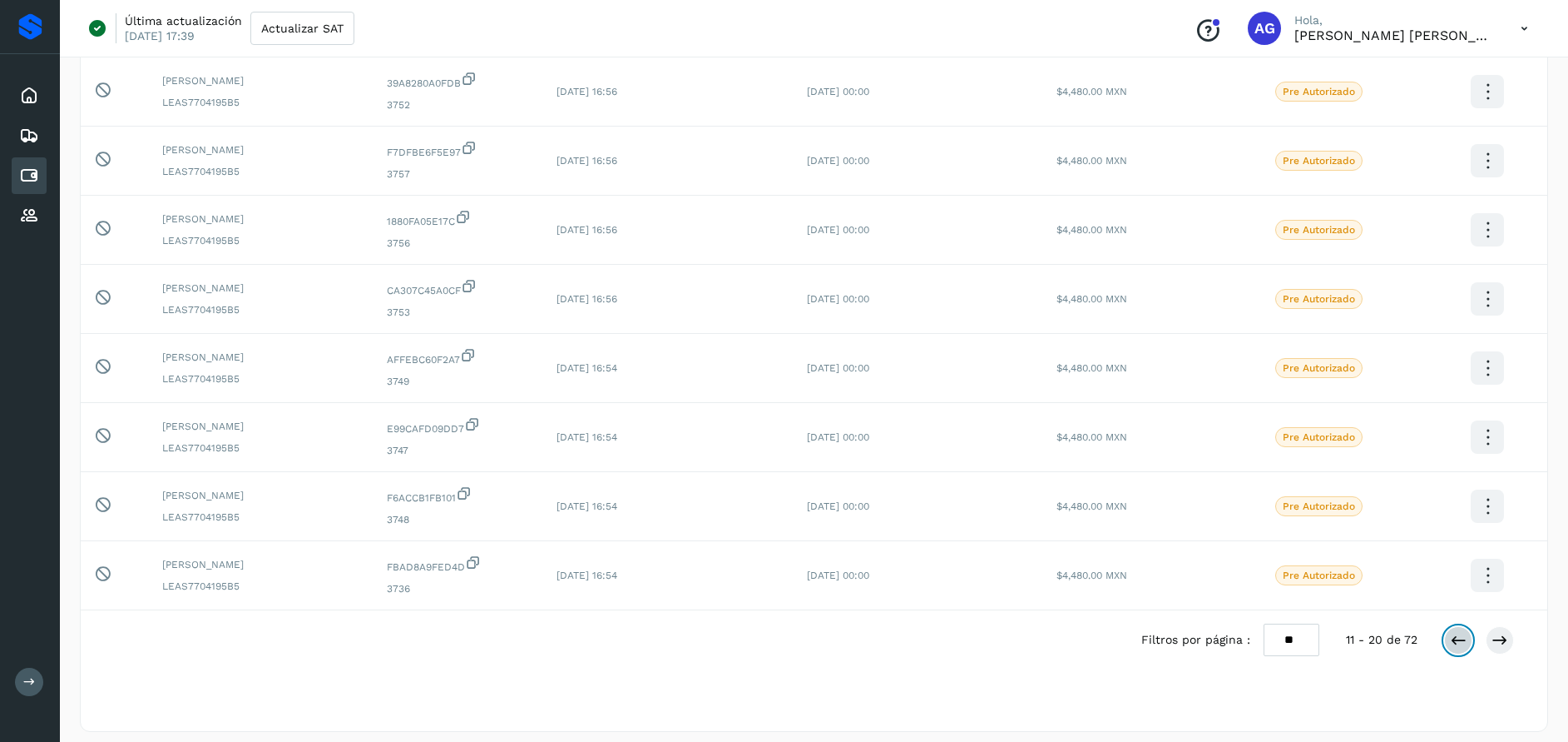
click at [1468, 638] on button at bounding box center [1457, 640] width 29 height 29
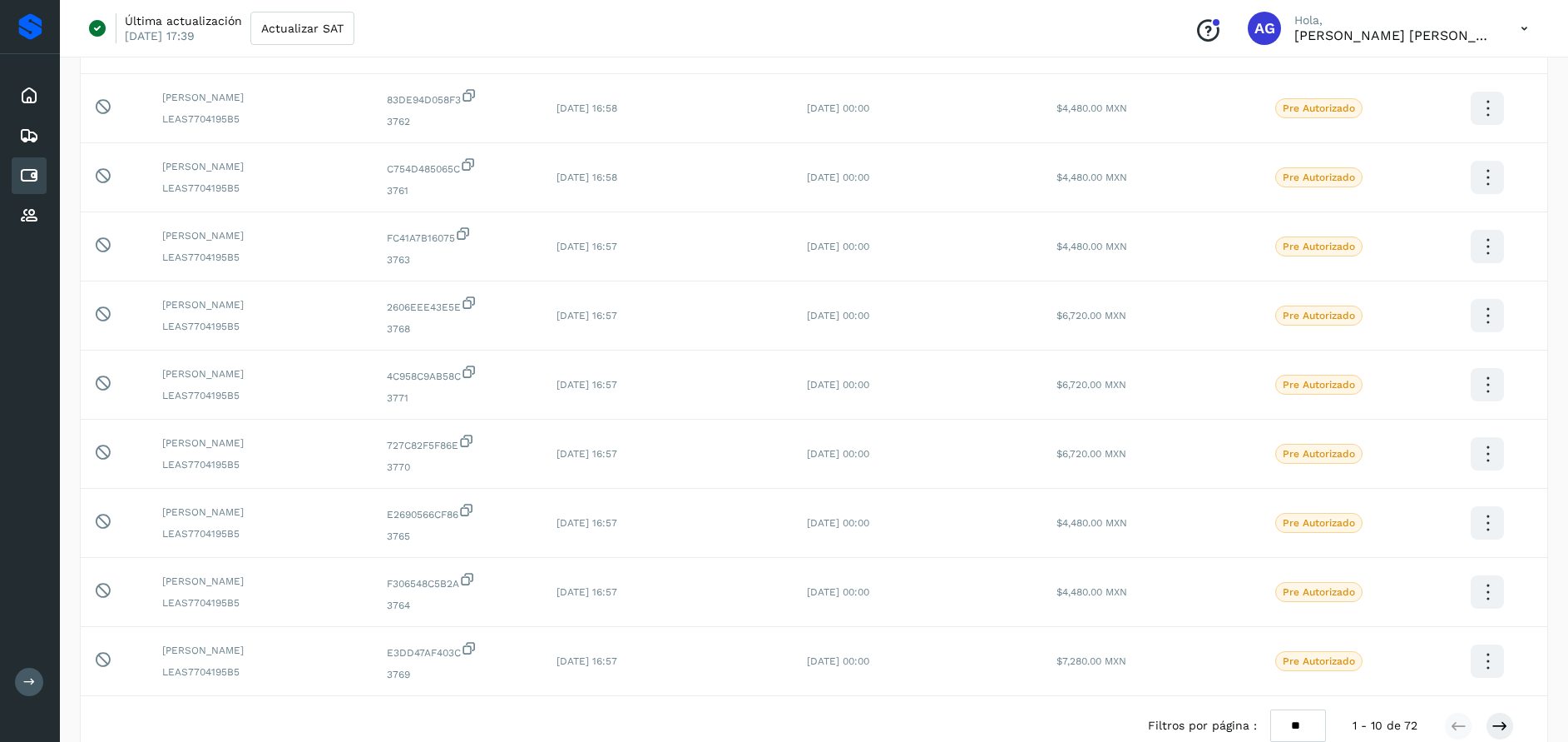
scroll to position [233, 0]
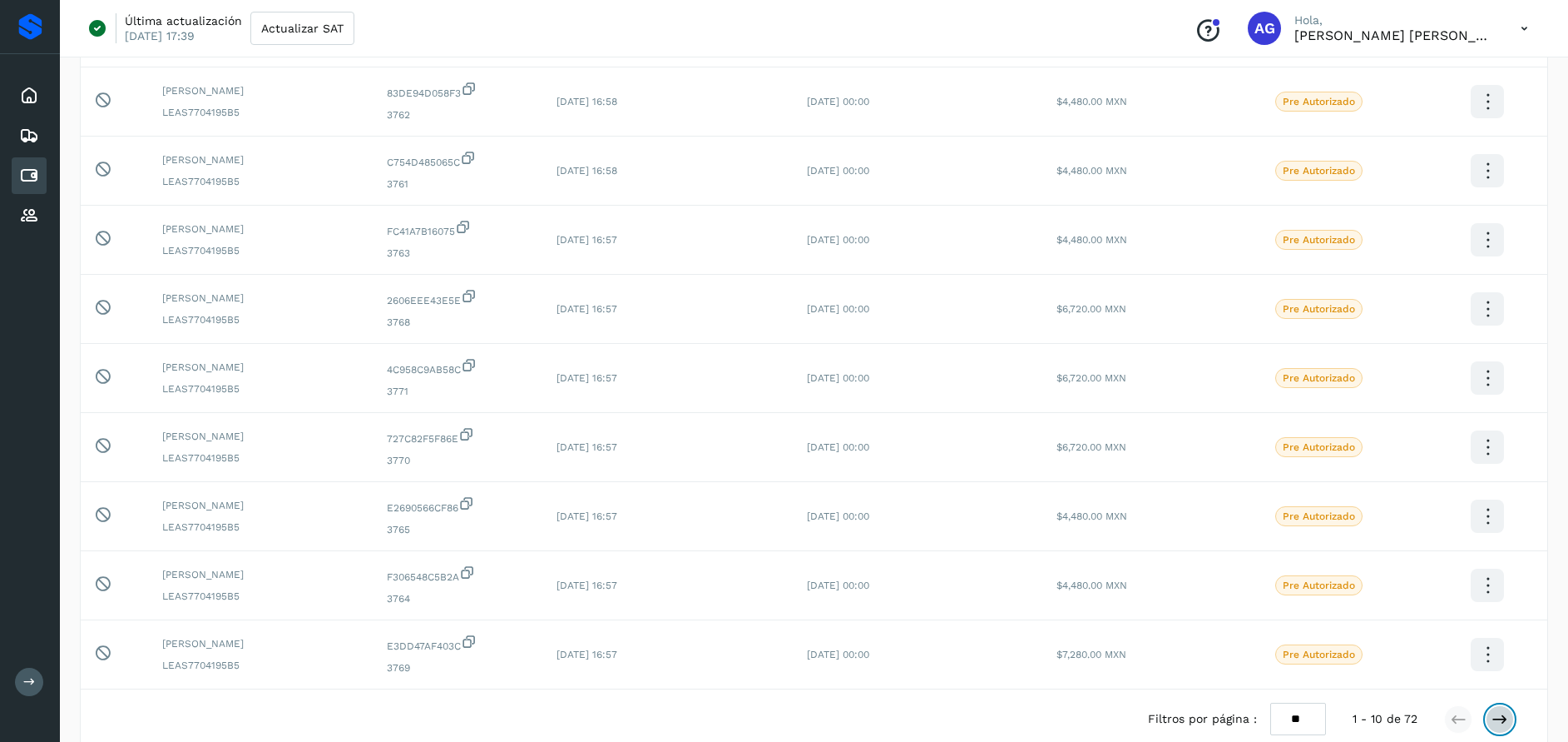
click at [1502, 722] on icon at bounding box center [1500, 719] width 17 height 17
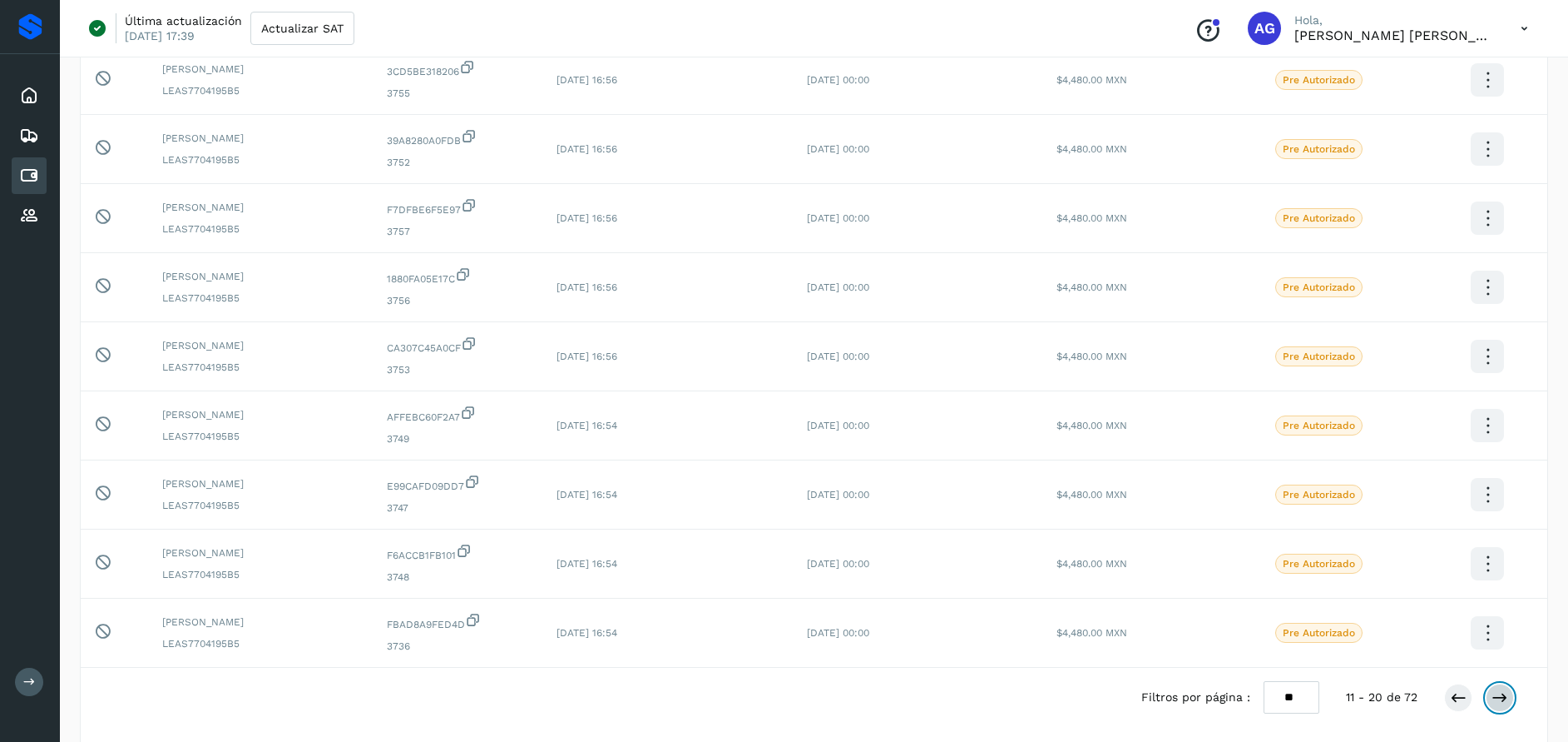
scroll to position [260, 0]
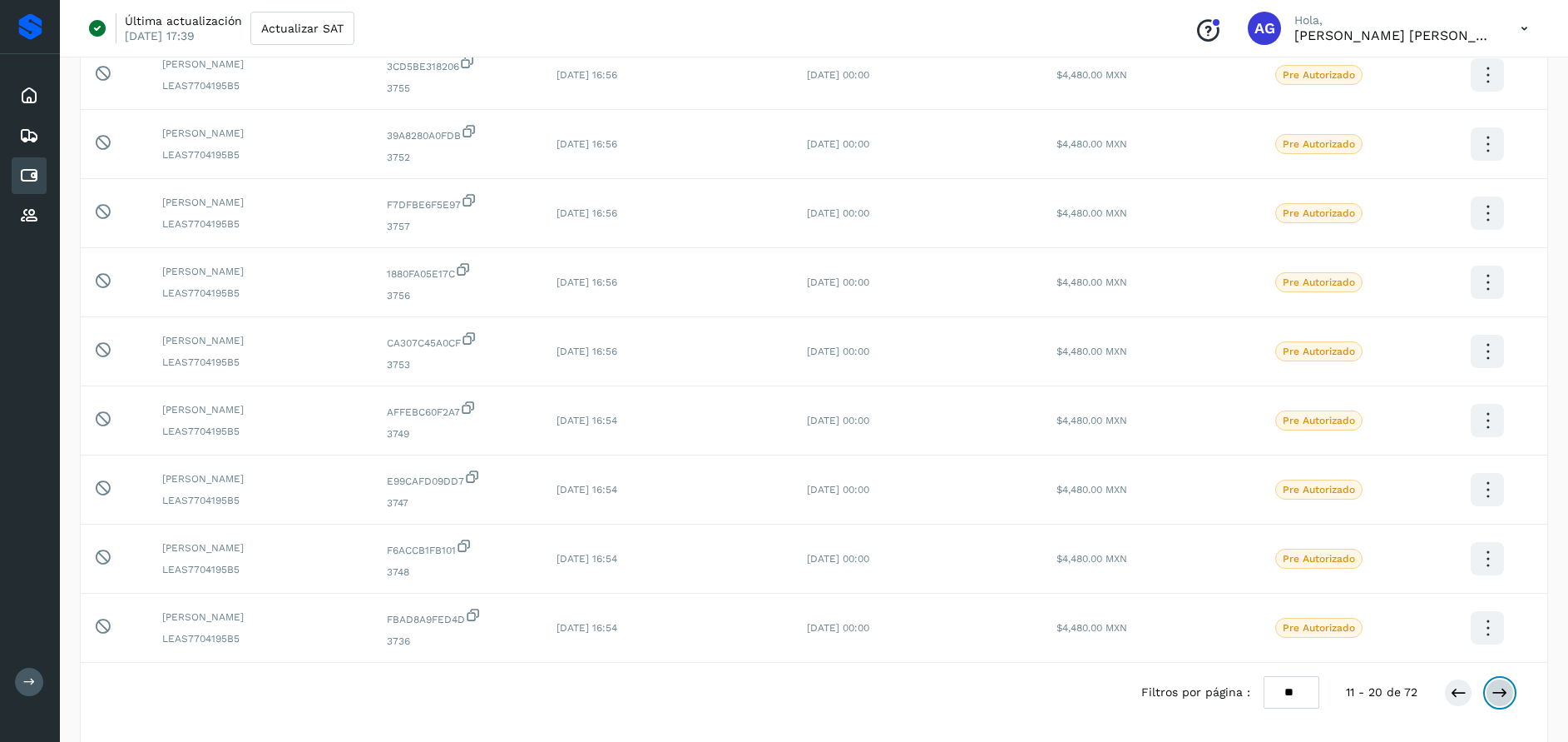
click at [1503, 700] on icon at bounding box center [1500, 692] width 17 height 17
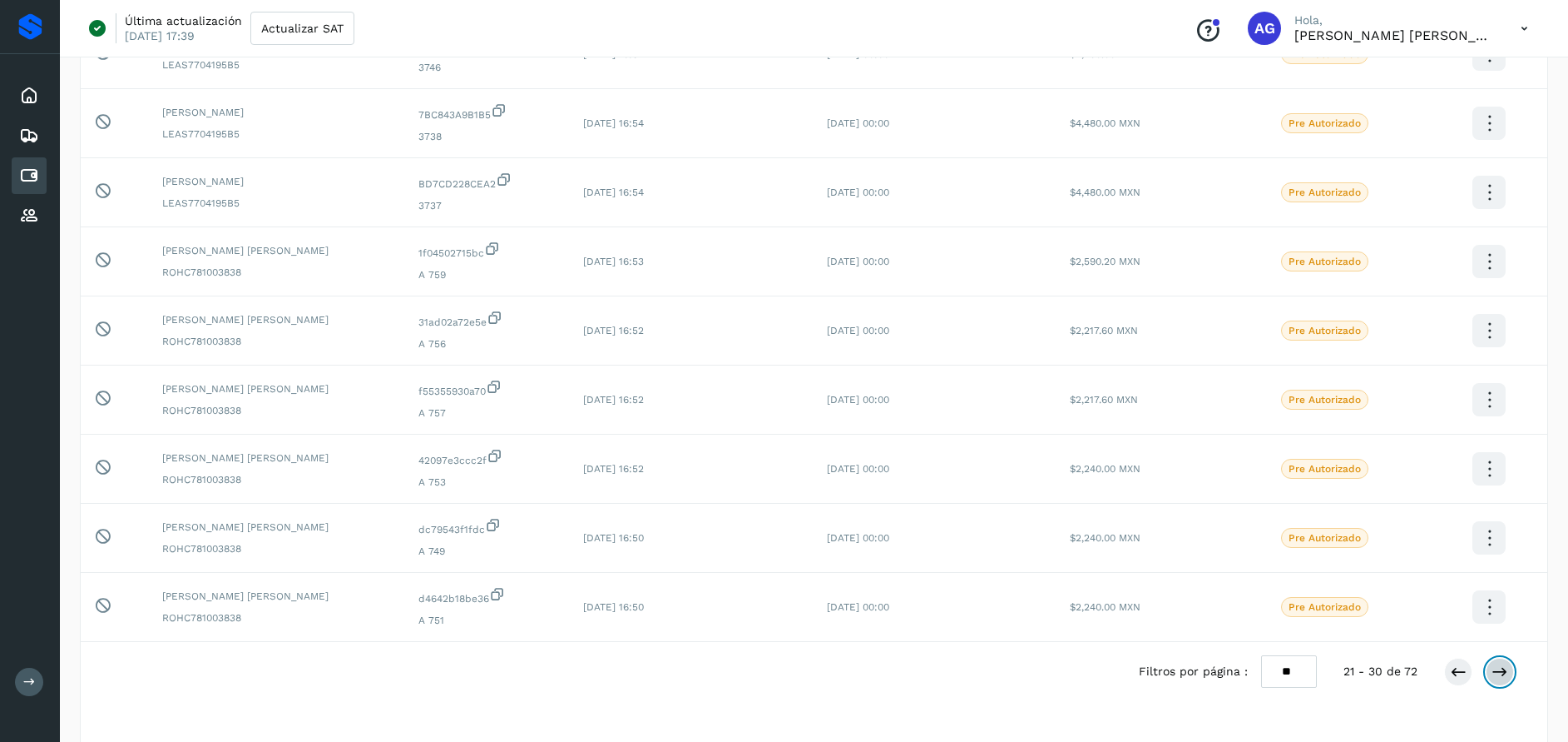
scroll to position [282, 0]
click at [1506, 673] on icon at bounding box center [1500, 670] width 17 height 17
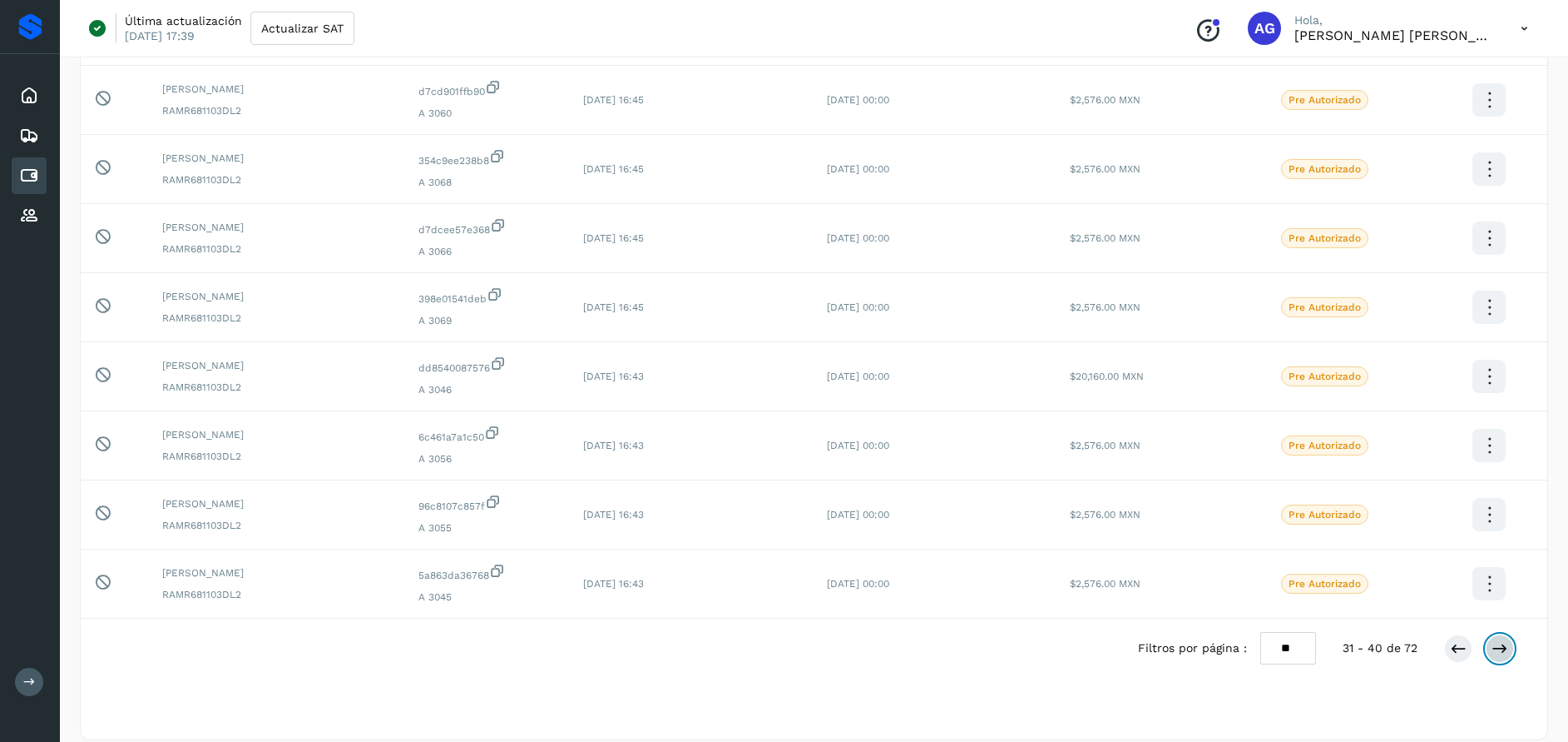
scroll to position [322, 0]
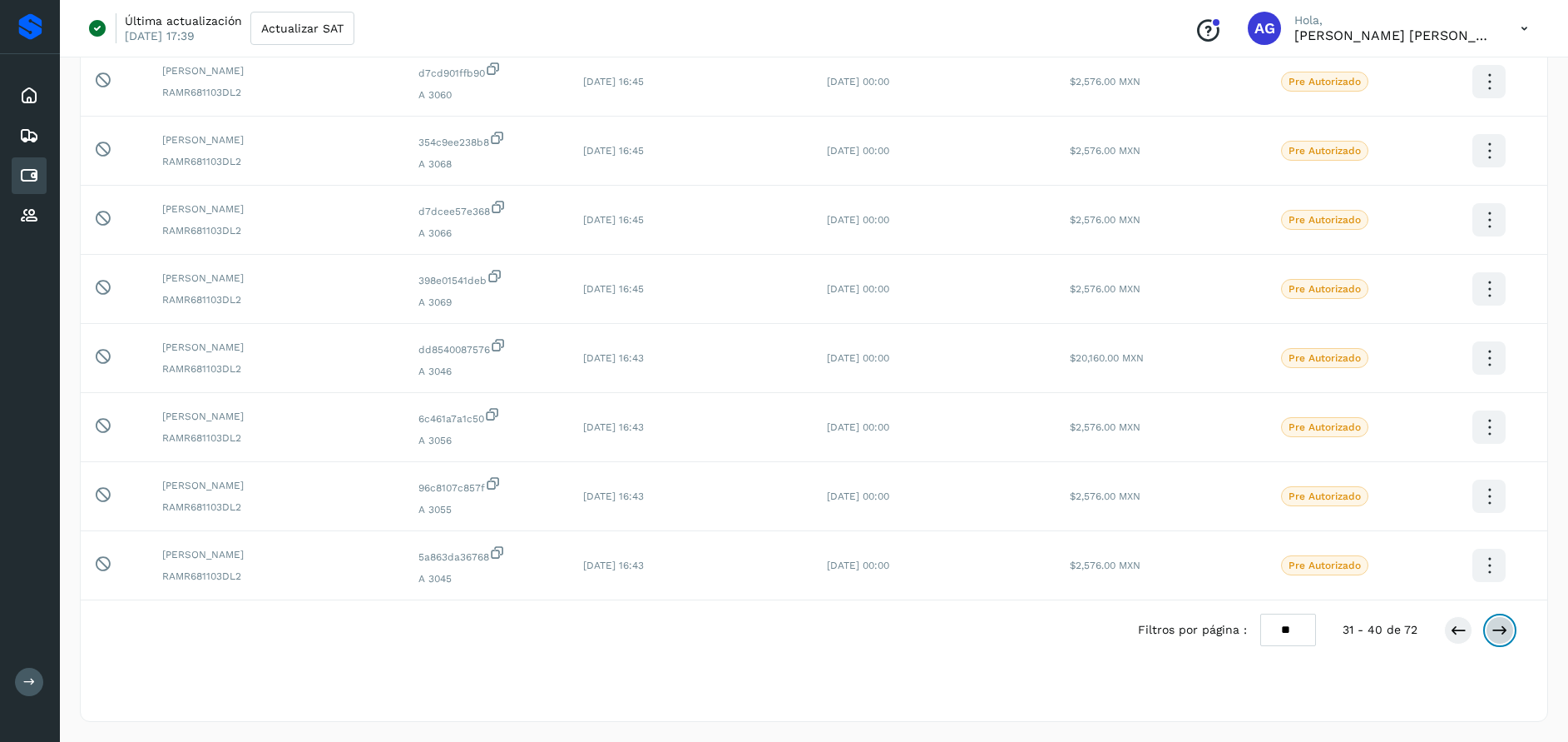
click at [1501, 630] on icon at bounding box center [1500, 630] width 17 height 17
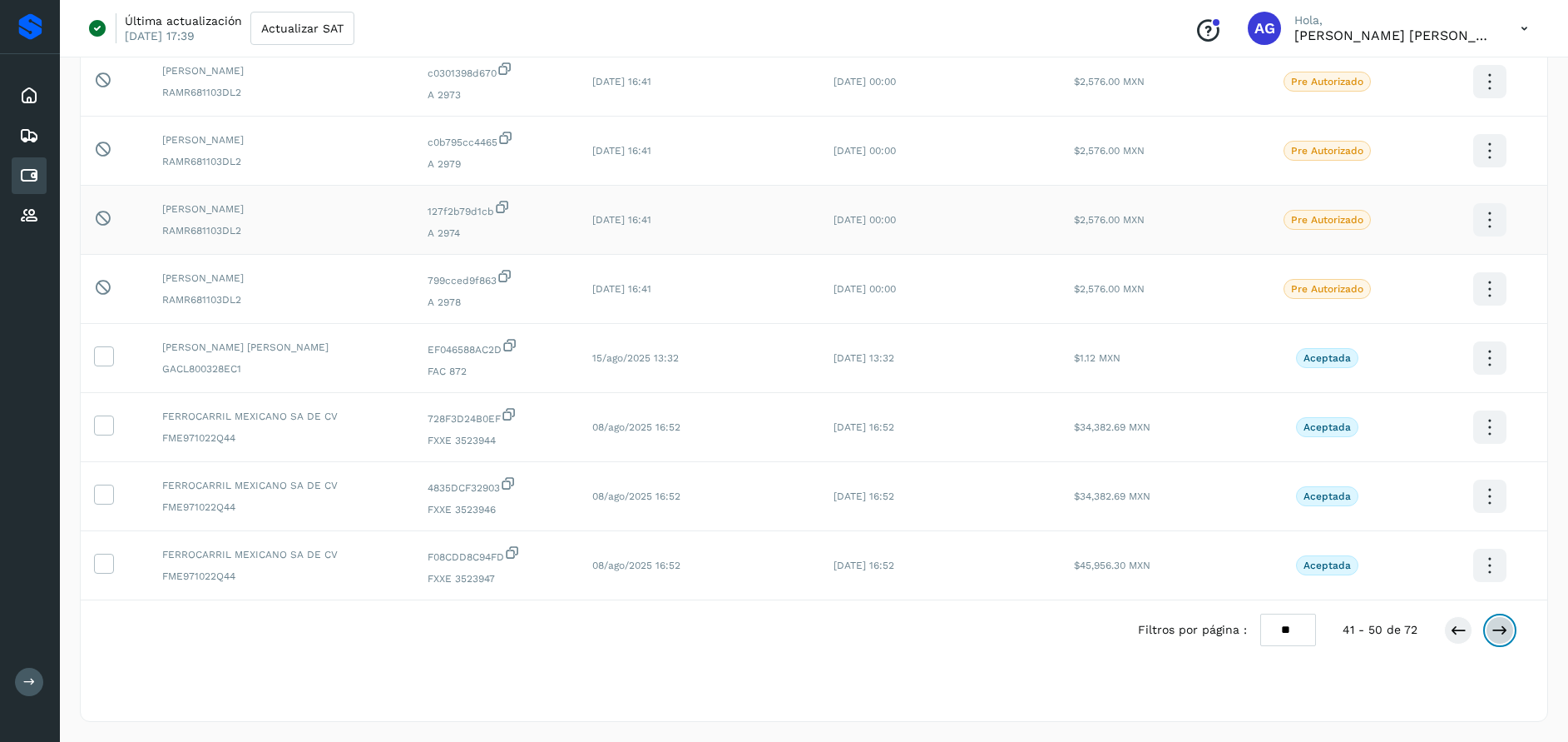
click at [1486, 616] on button at bounding box center [1500, 630] width 29 height 29
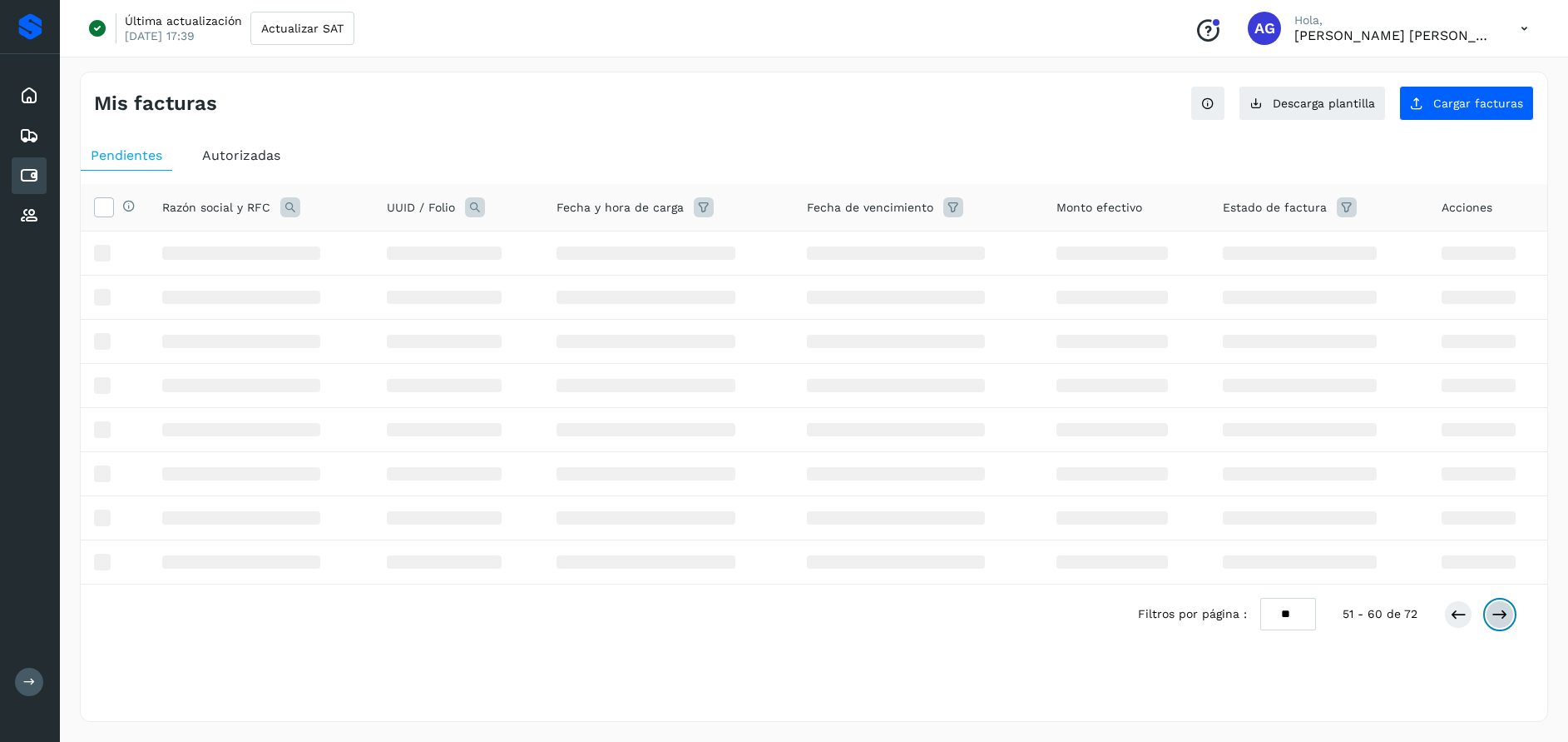
scroll to position [0, 0]
